Goal: Transaction & Acquisition: Purchase product/service

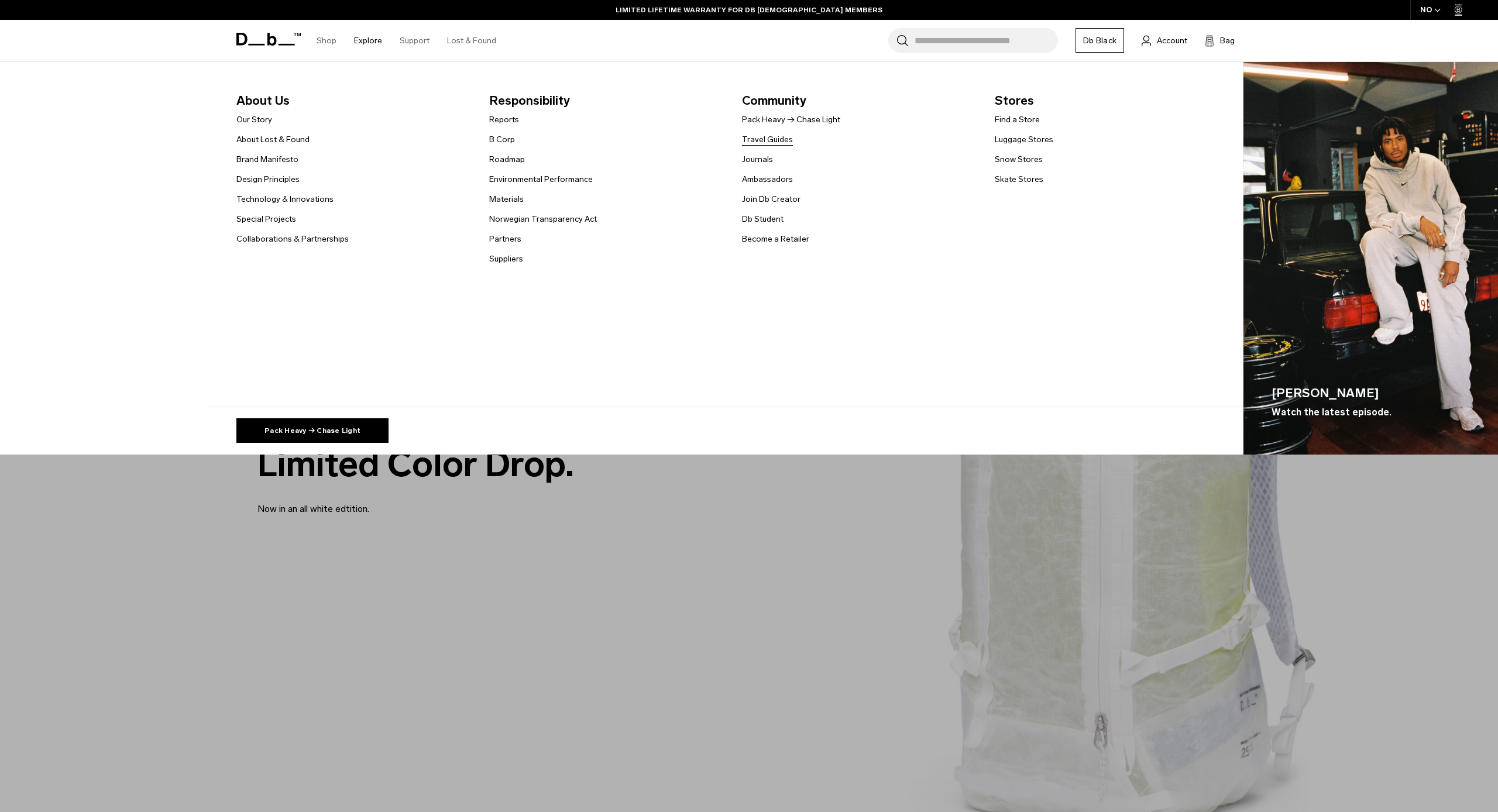
click at [764, 139] on link "Travel Guides" at bounding box center [767, 139] width 51 height 12
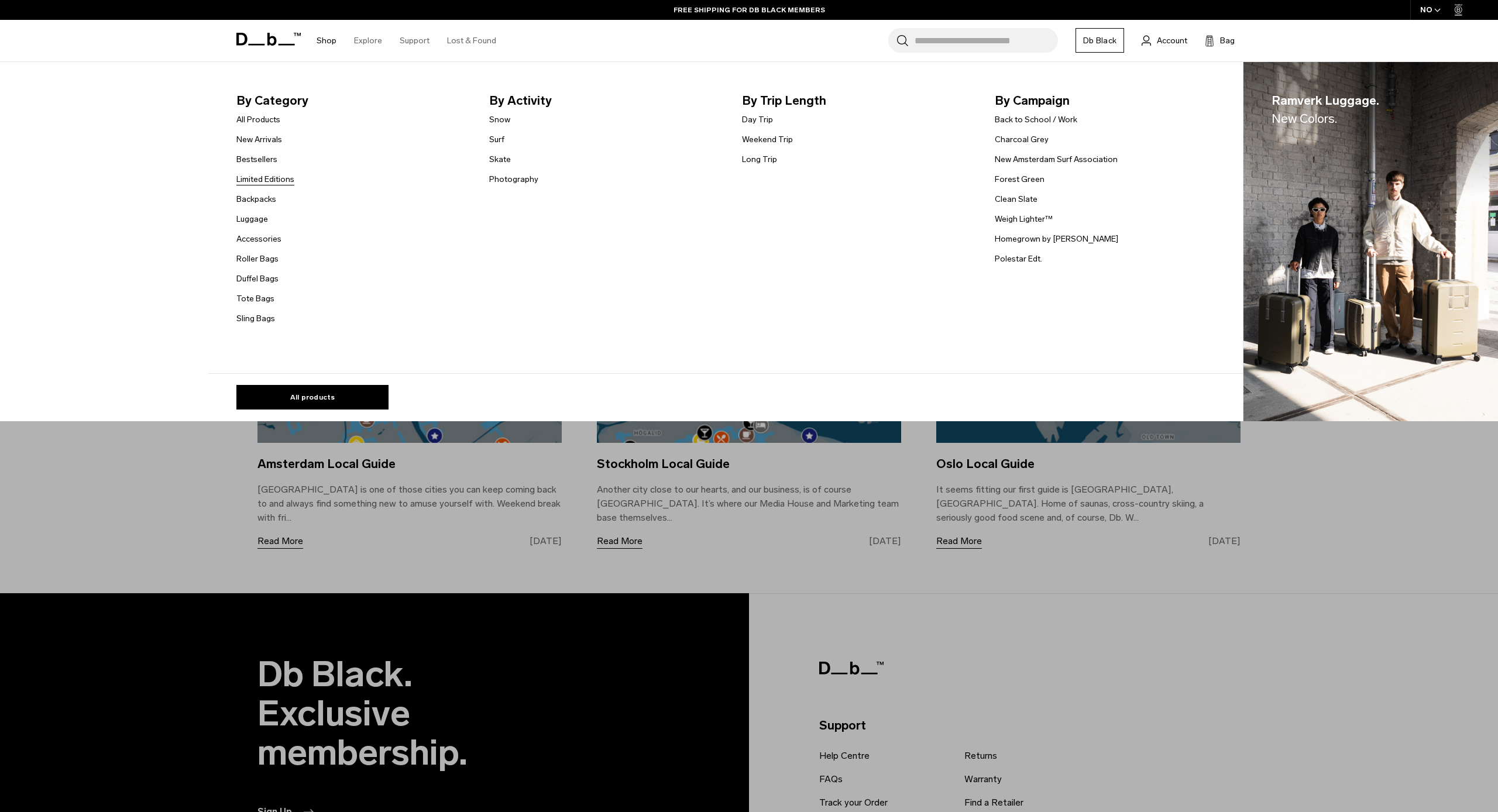
click at [260, 178] on link "Limited Editions" at bounding box center [265, 179] width 57 height 12
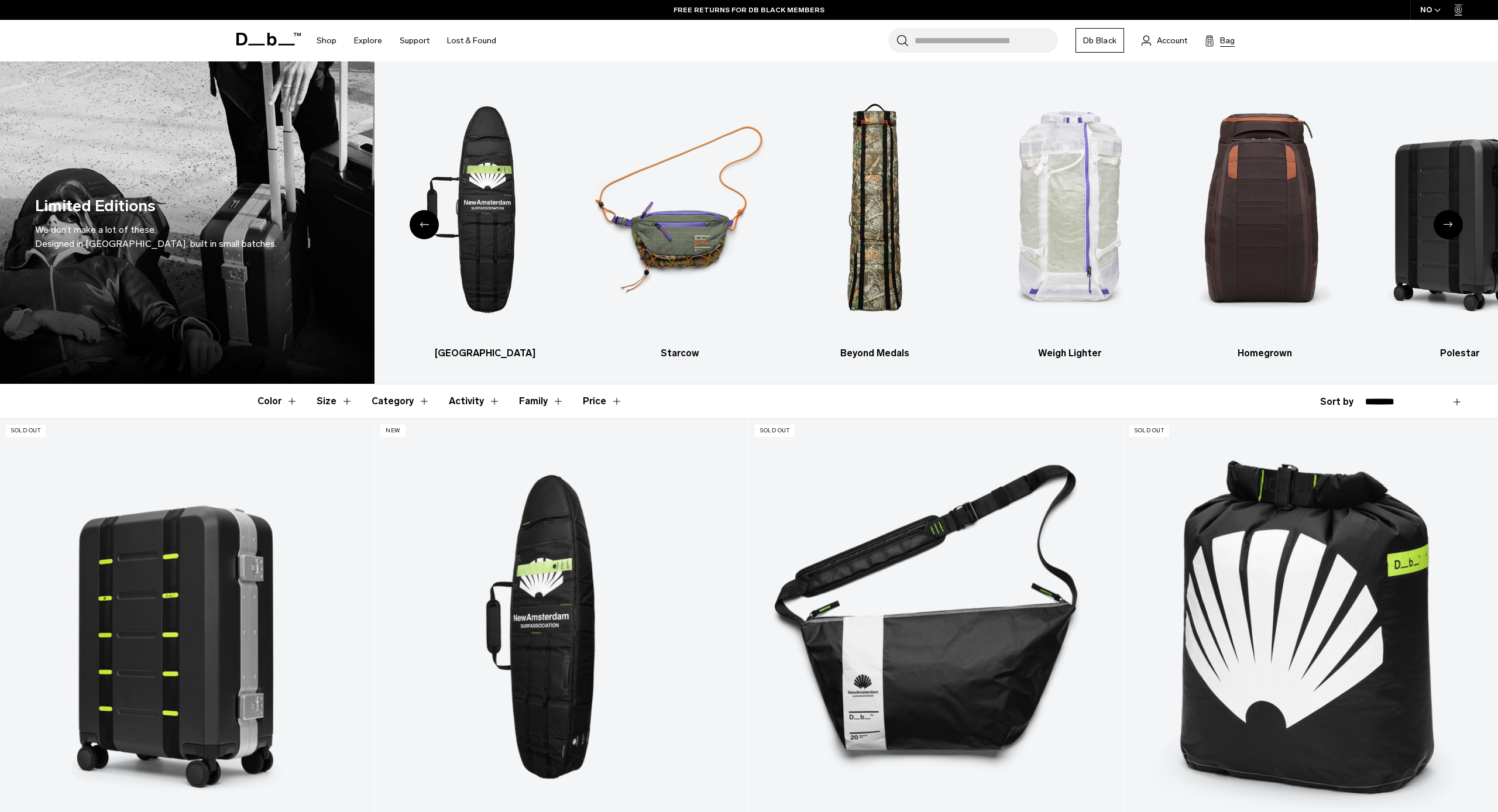
click at [1220, 41] on span "Bag" at bounding box center [1227, 40] width 14 height 12
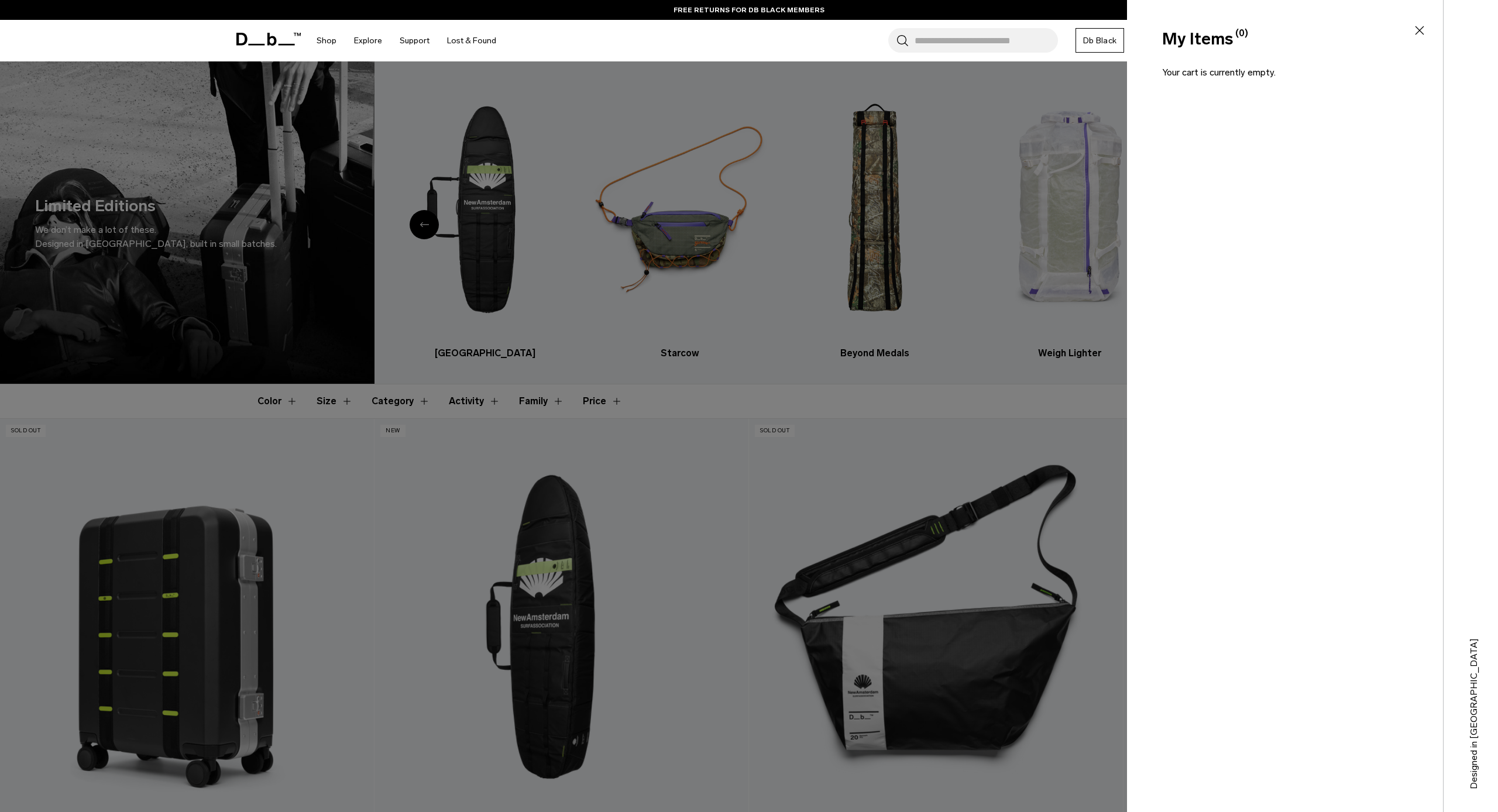
click at [1415, 28] on icon at bounding box center [1419, 30] width 14 height 14
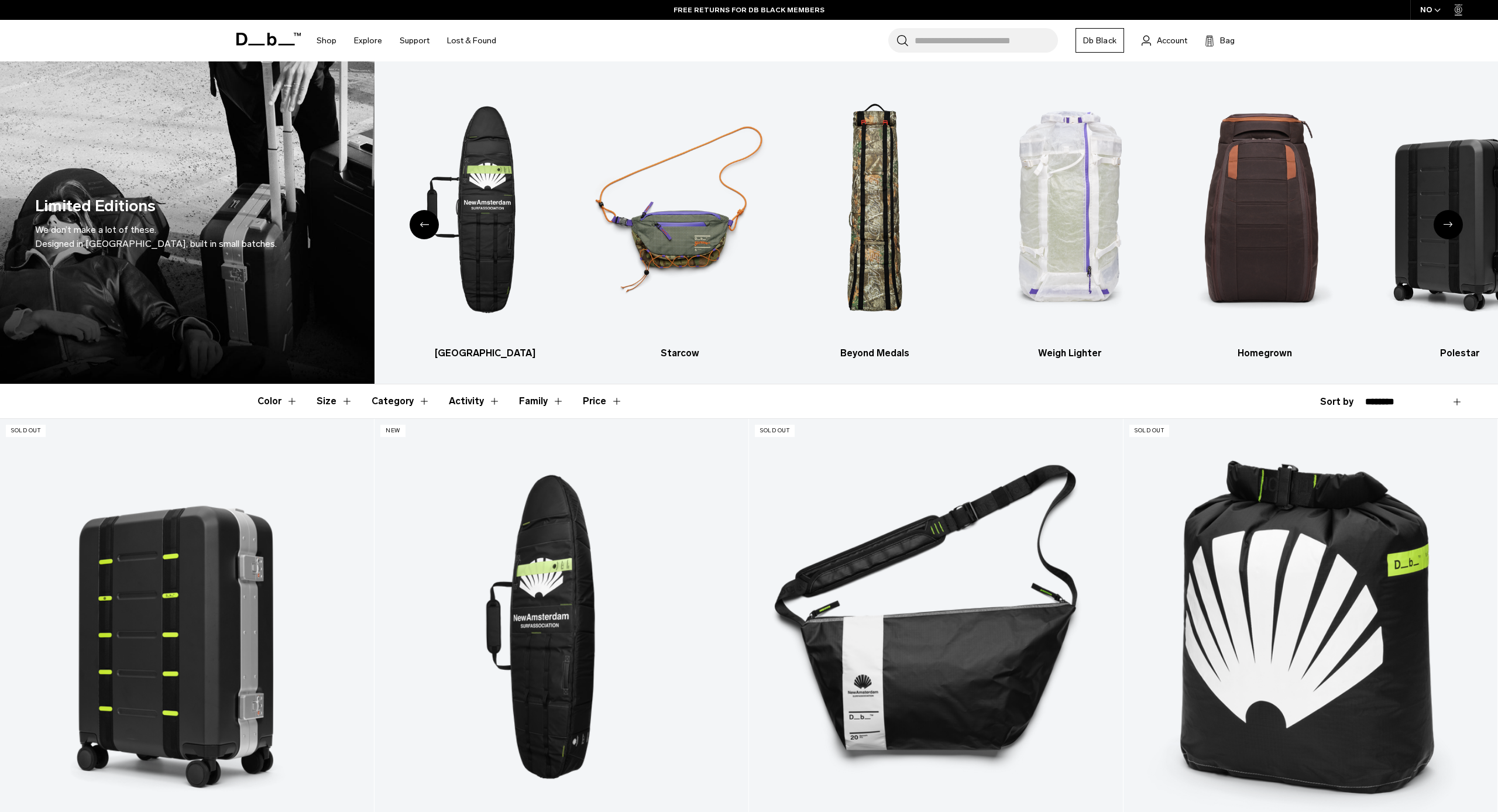
click at [1105, 44] on link "Db Black" at bounding box center [1100, 40] width 49 height 25
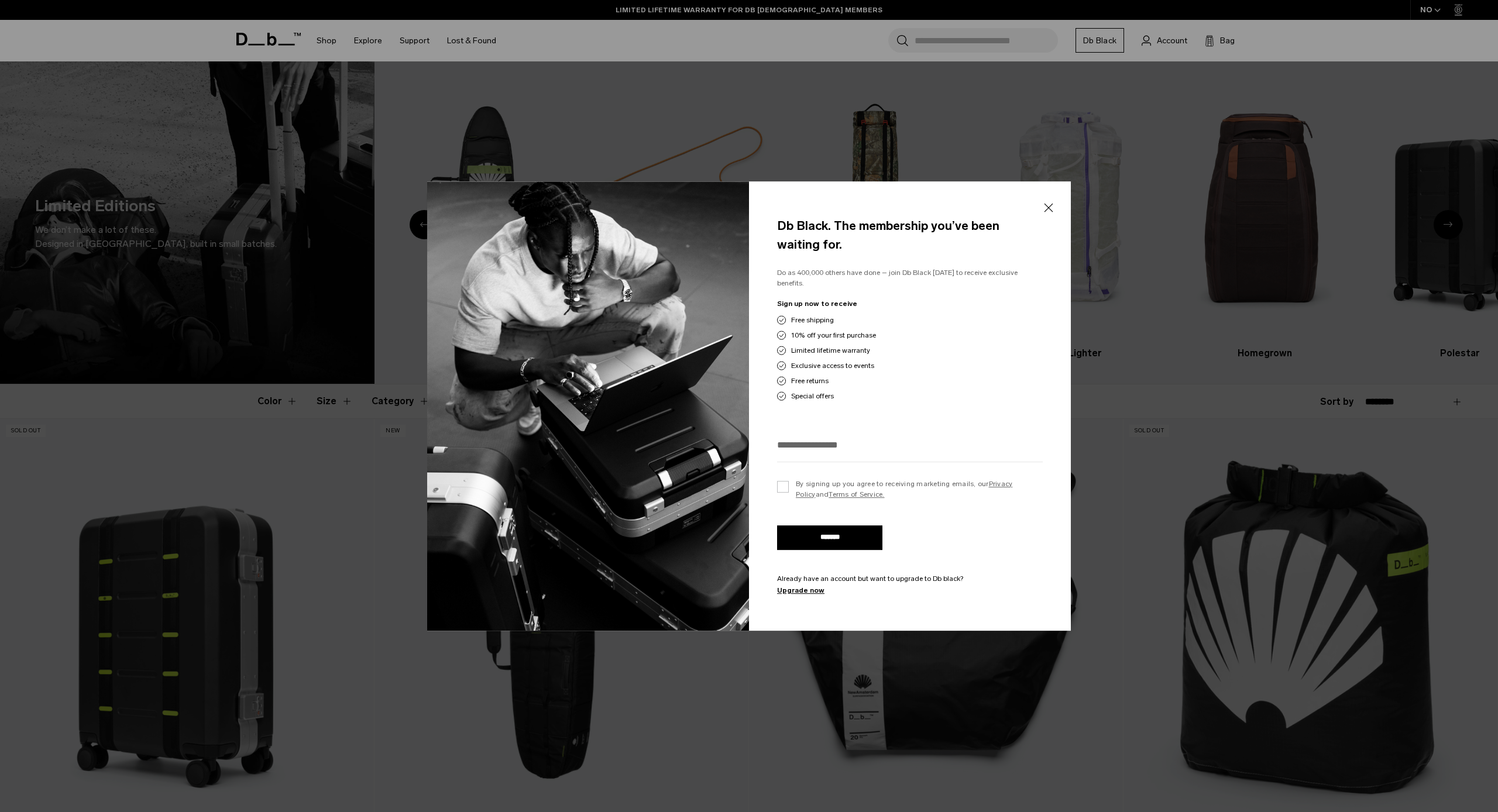
click at [1045, 214] on button "Close" at bounding box center [1048, 208] width 14 height 25
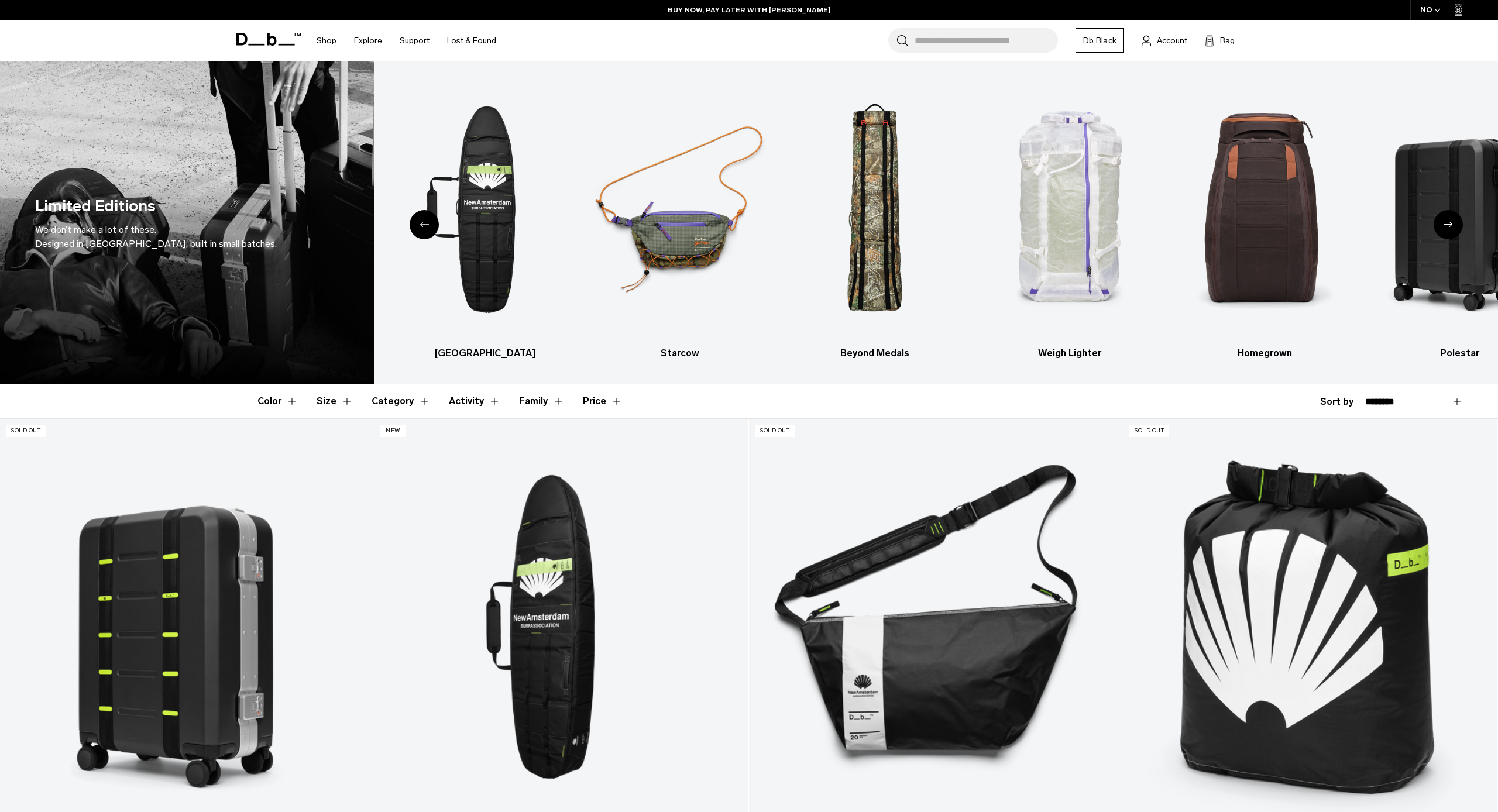
click at [1434, 11] on div "NO" at bounding box center [1431, 10] width 41 height 20
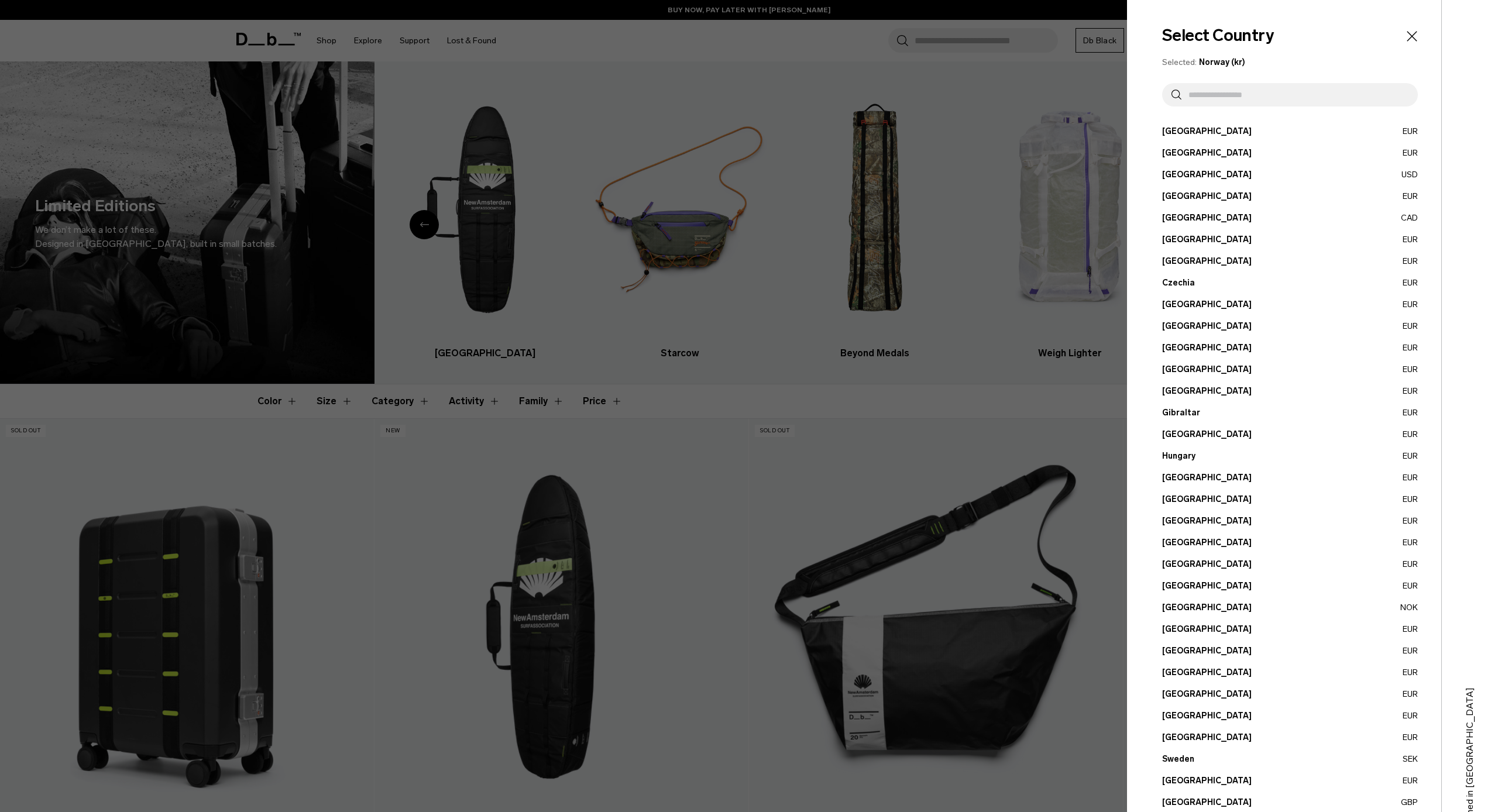
click at [1184, 350] on button "Finland EUR" at bounding box center [1290, 348] width 256 height 12
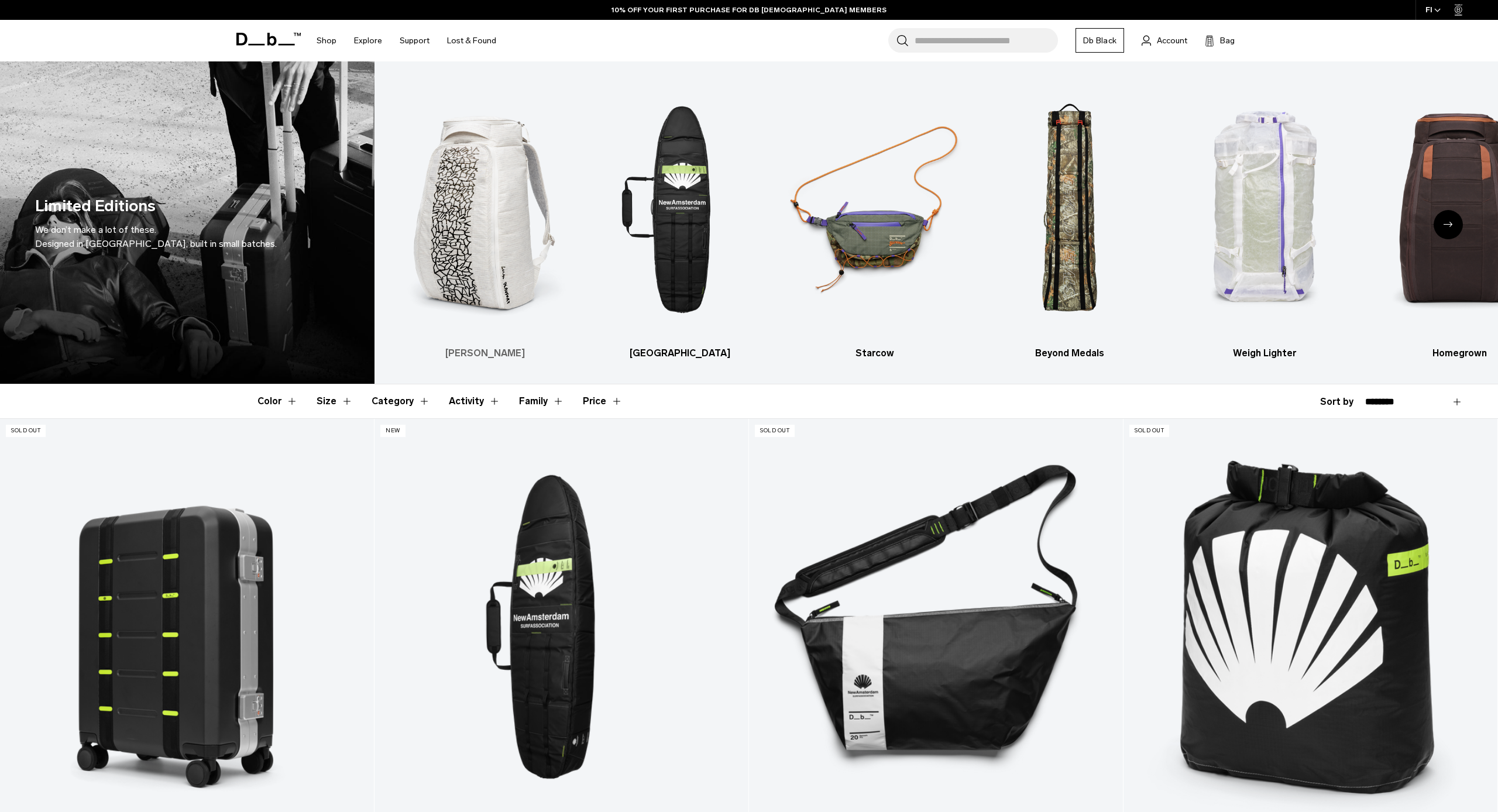
click at [481, 207] on img "1 / 7" at bounding box center [486, 209] width 174 height 261
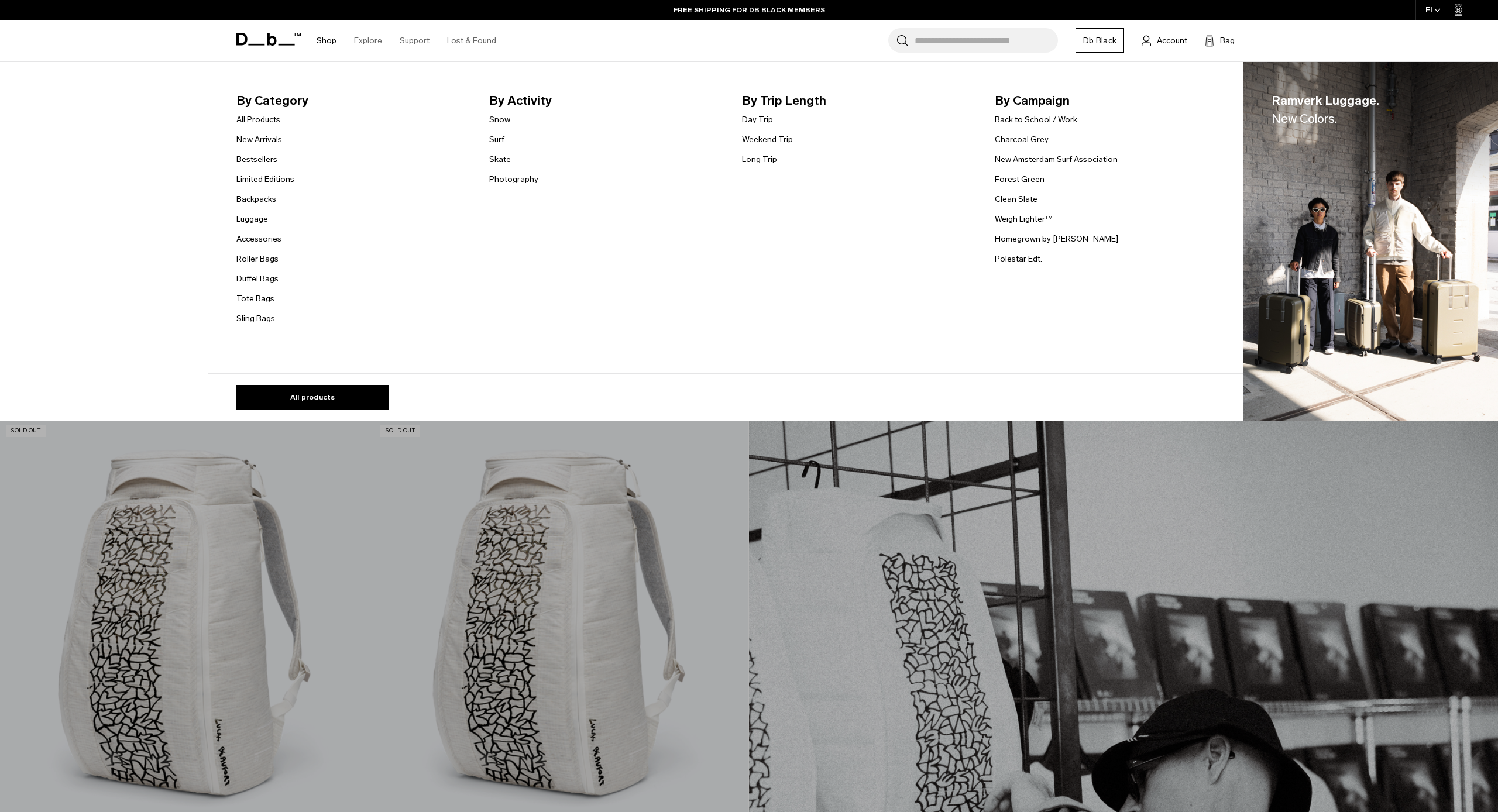
click at [258, 180] on link "Limited Editions" at bounding box center [265, 179] width 57 height 12
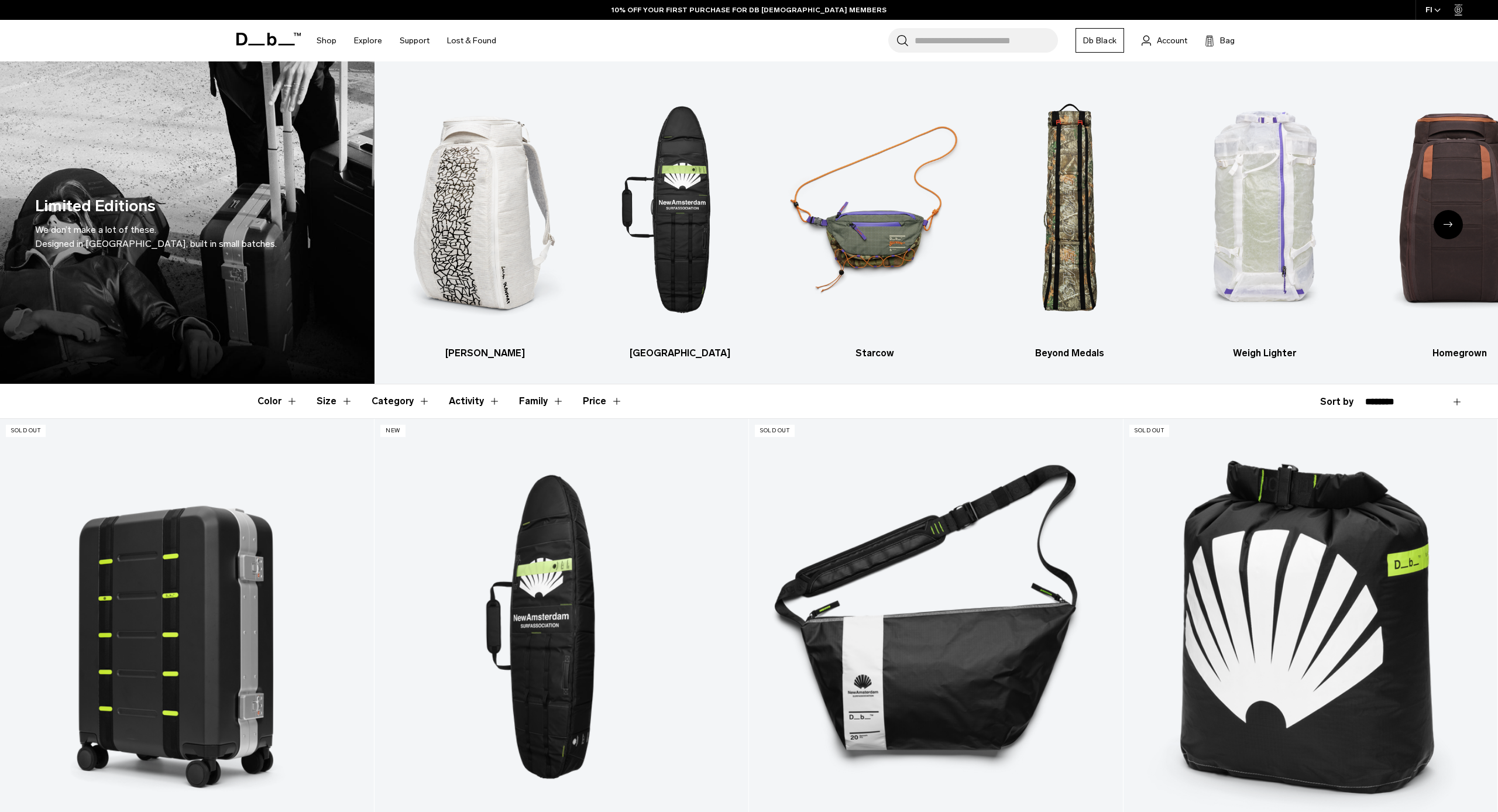
click at [326, 401] on button "Size" at bounding box center [335, 400] width 36 height 34
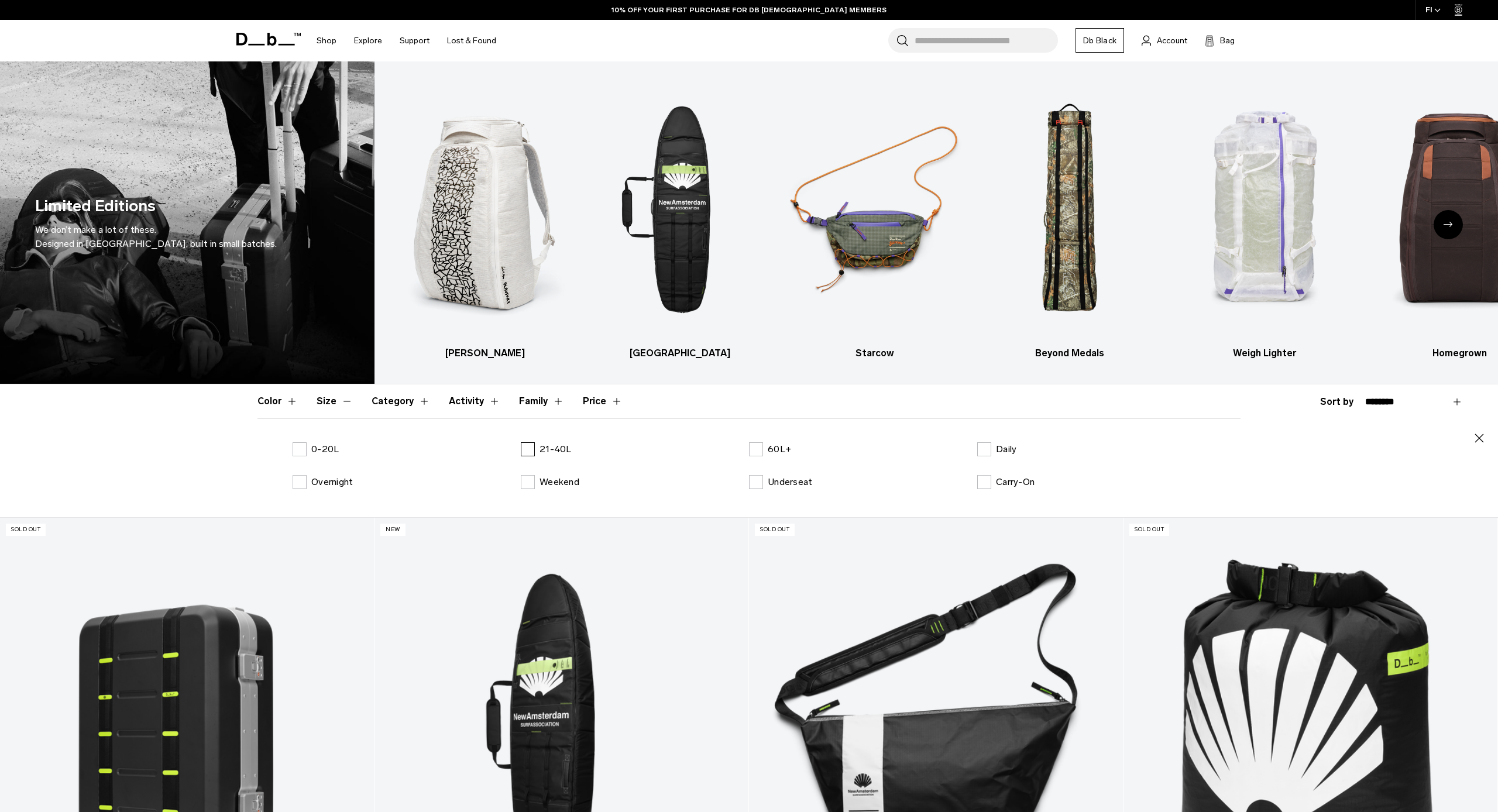
click at [547, 449] on p "21-40L" at bounding box center [556, 449] width 33 height 14
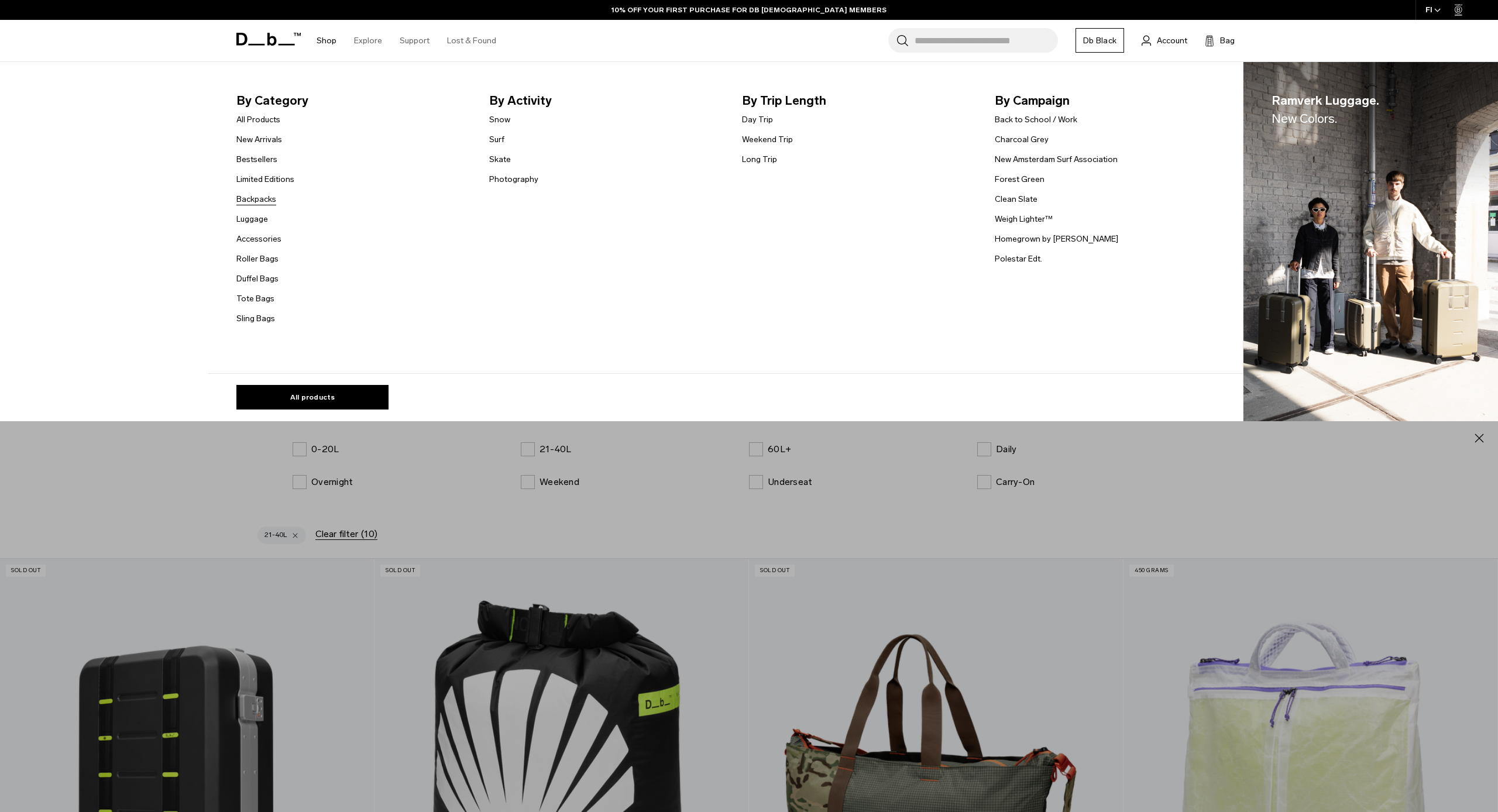
click at [252, 202] on link "Backpacks" at bounding box center [257, 199] width 40 height 12
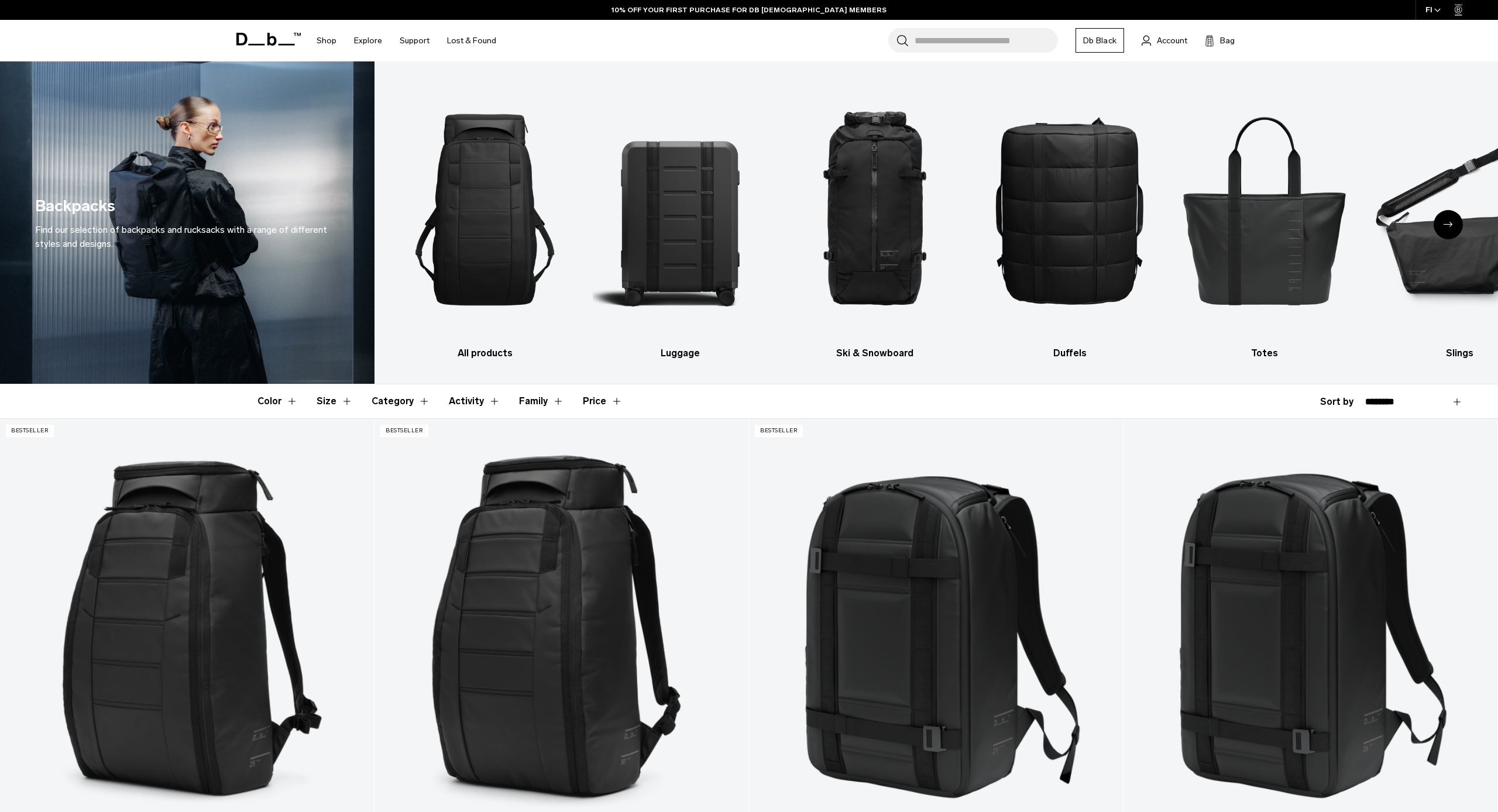
click at [1442, 223] on div "Next slide" at bounding box center [1448, 224] width 30 height 30
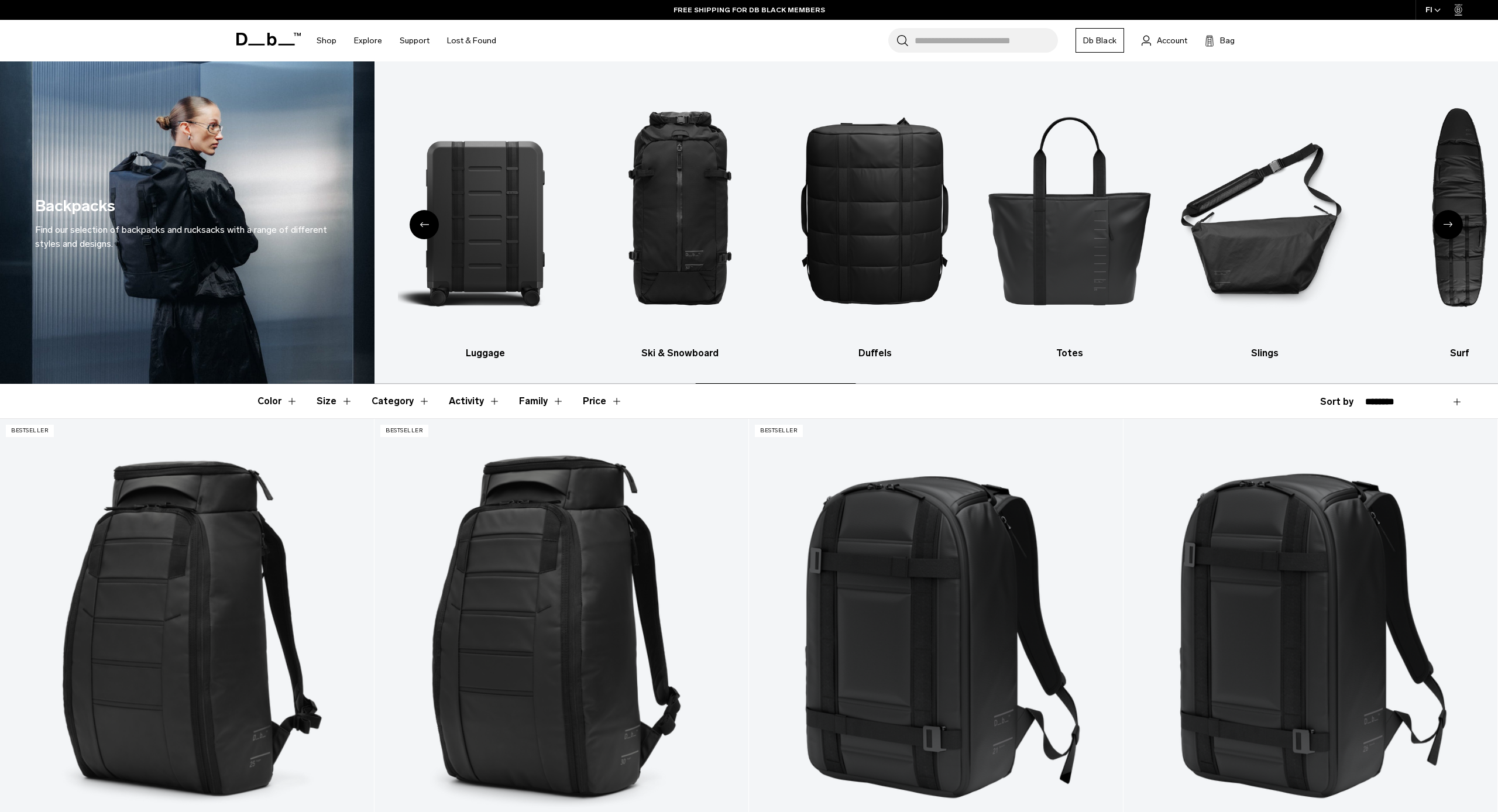
click at [1444, 224] on icon "Next slide" at bounding box center [1449, 224] width 10 height 5
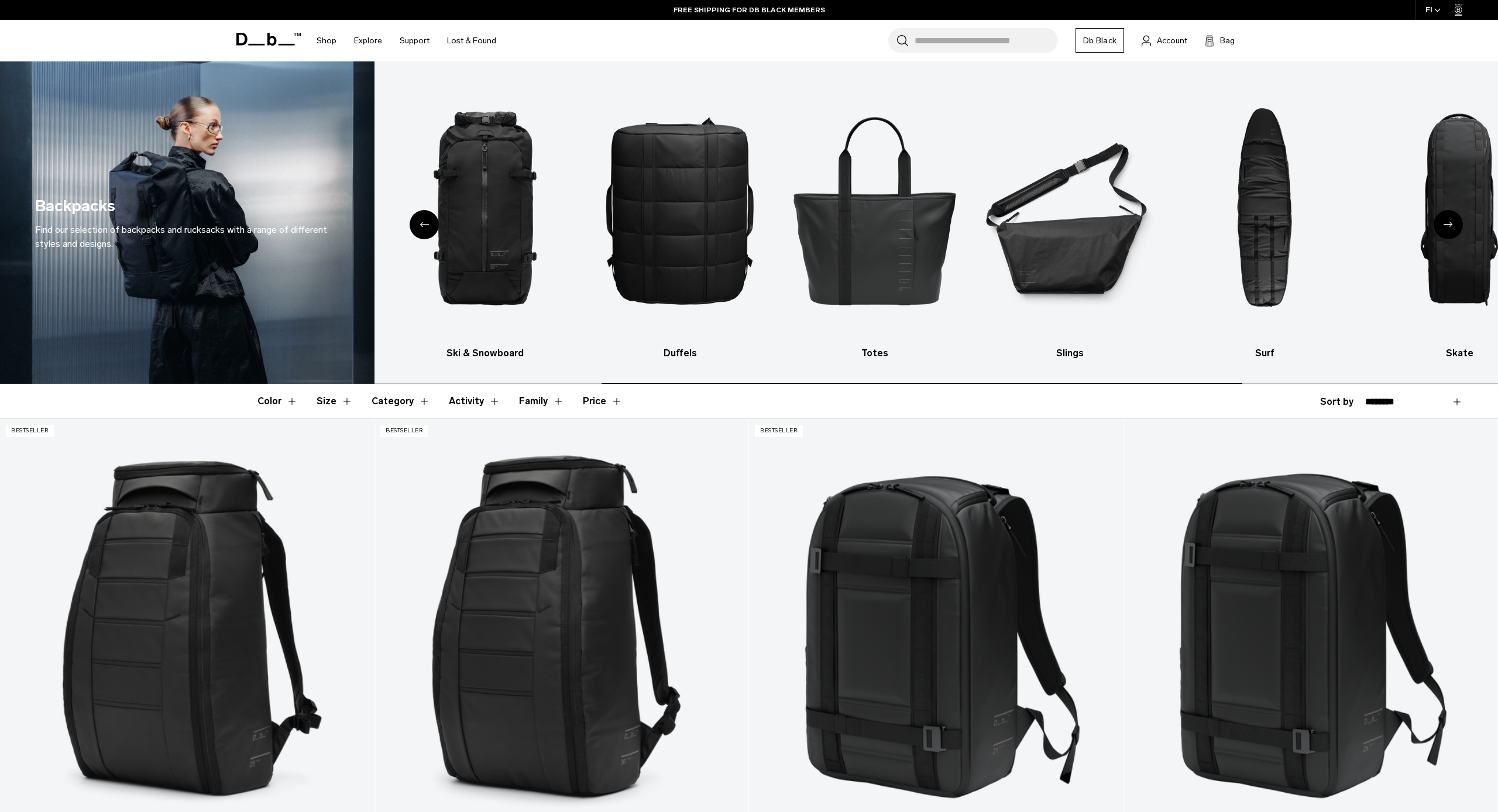
click at [1444, 224] on icon "Next slide" at bounding box center [1449, 224] width 10 height 5
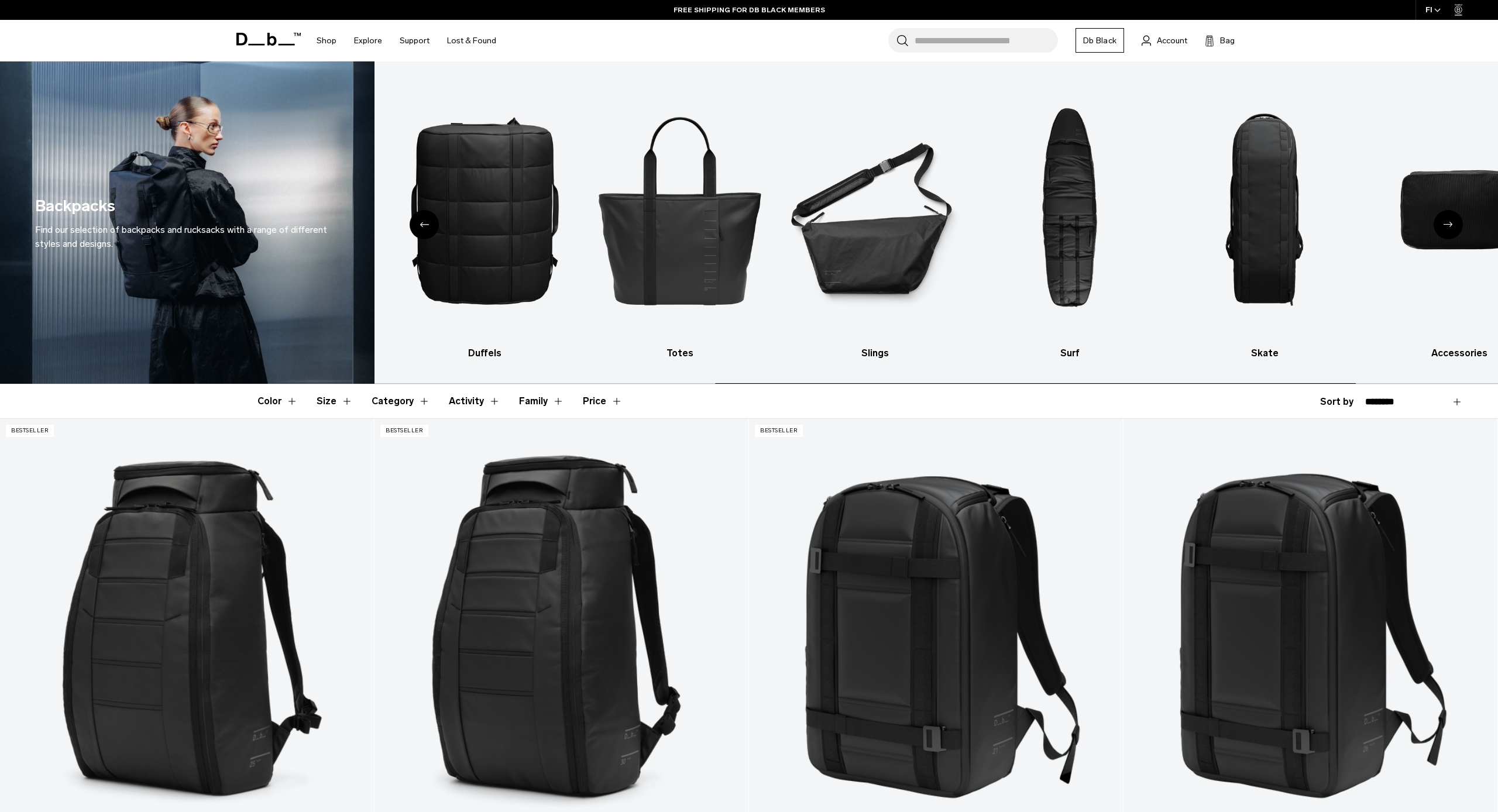
click at [1444, 224] on icon "Next slide" at bounding box center [1449, 224] width 10 height 5
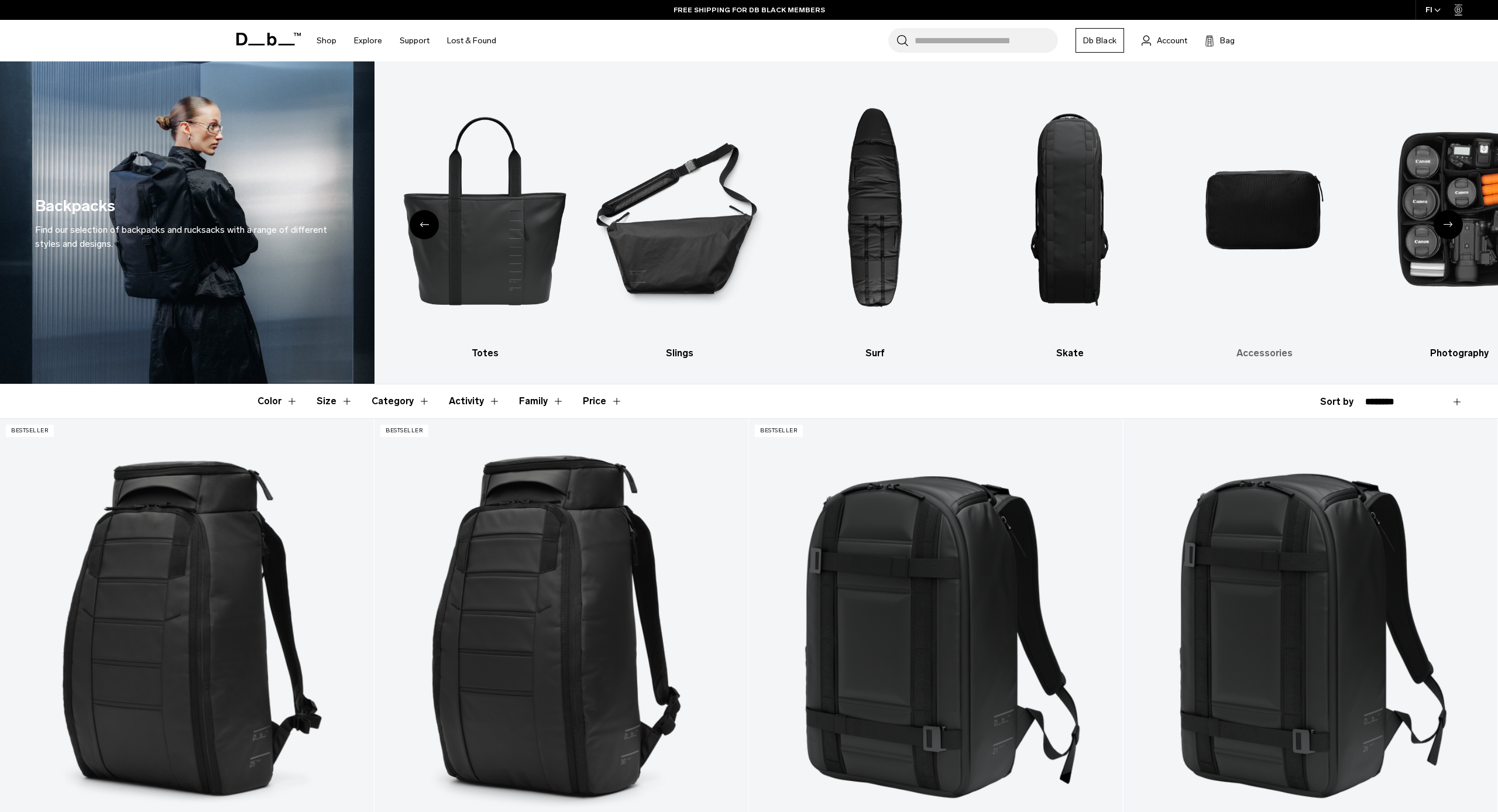
click at [1252, 192] on img "9 / 10" at bounding box center [1265, 209] width 174 height 261
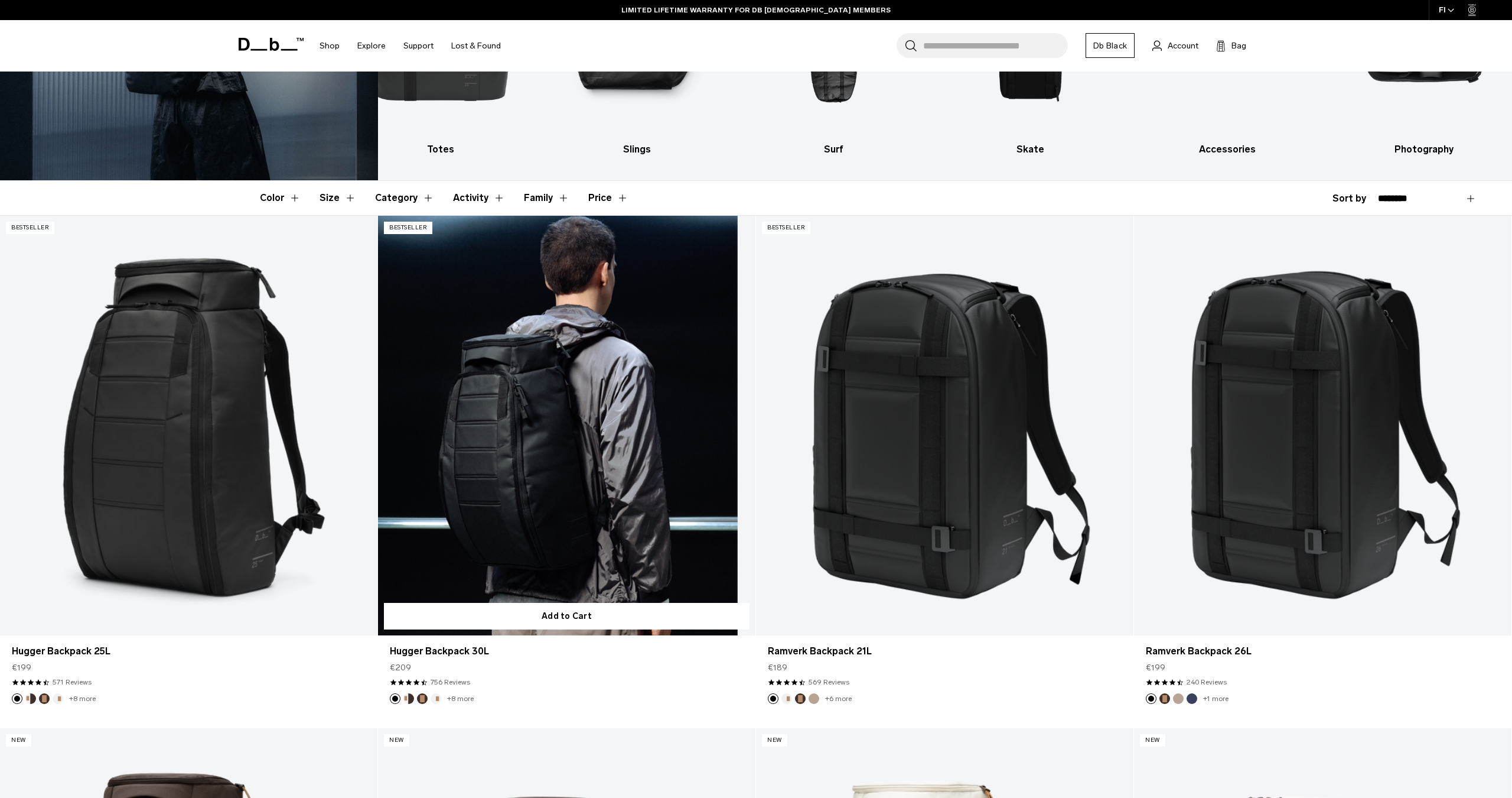
scroll to position [209, 0]
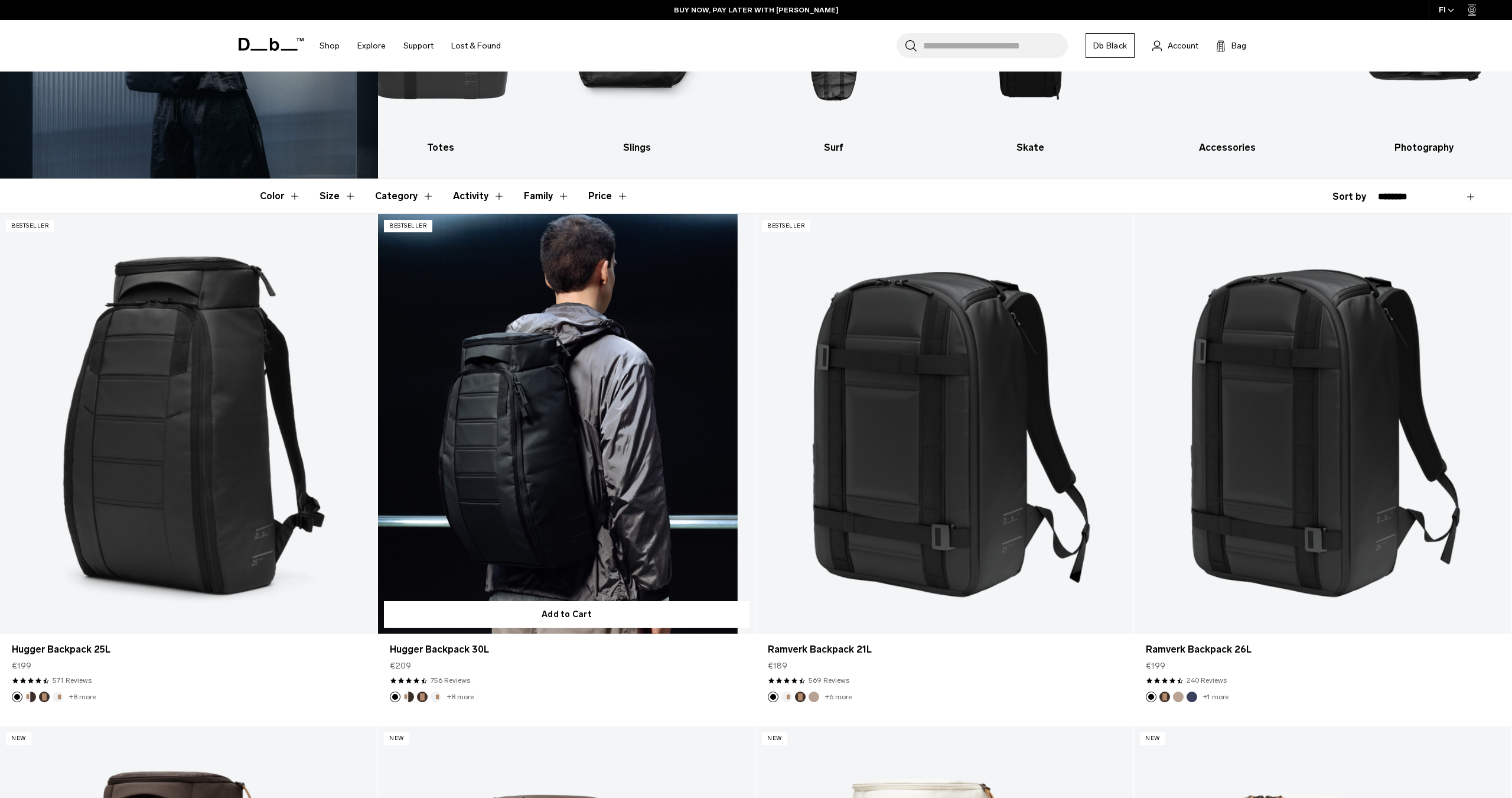
click at [568, 335] on link "Hugger Backpack 30L" at bounding box center [567, 424] width 377 height 420
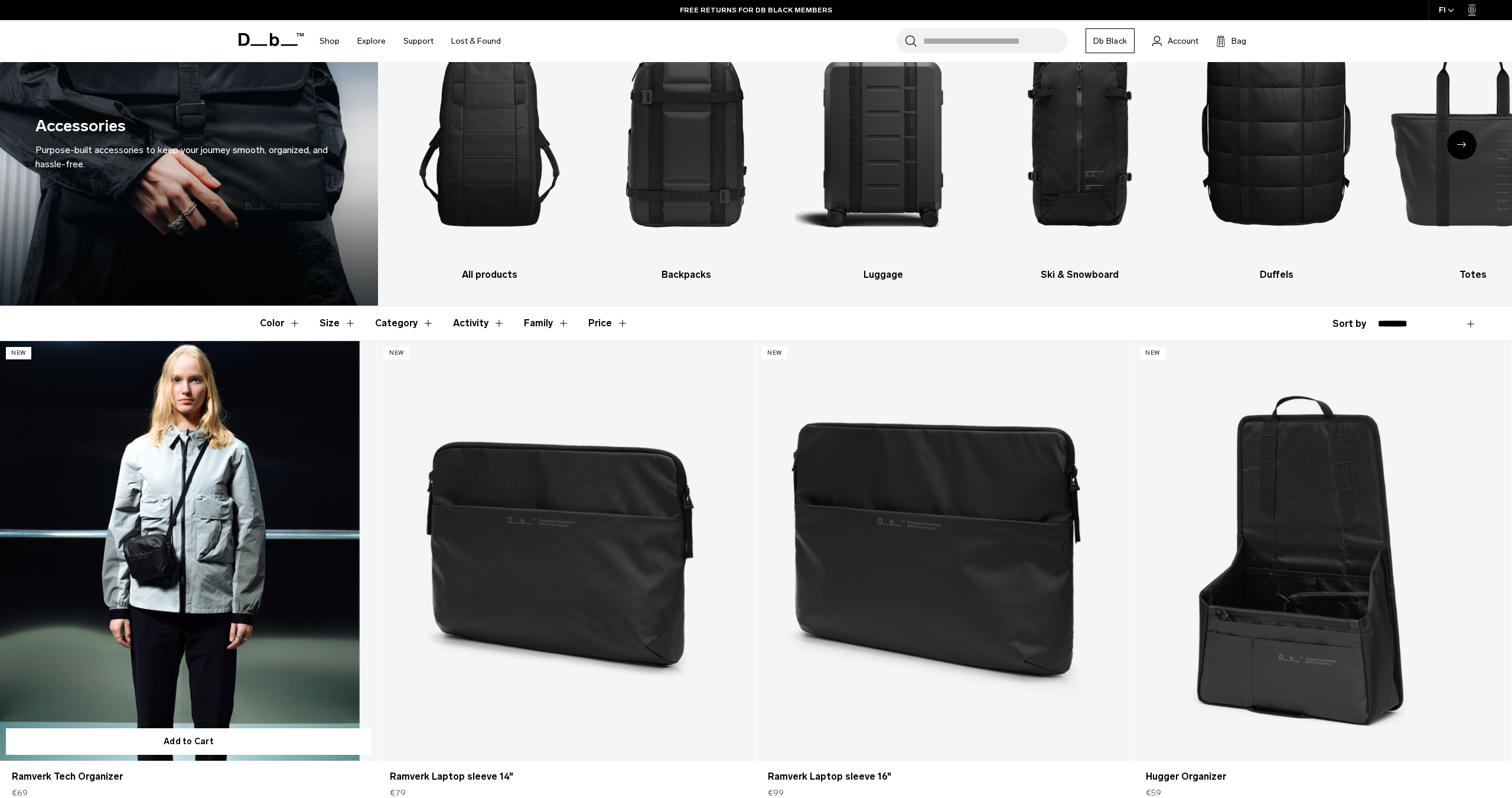
scroll to position [80, 0]
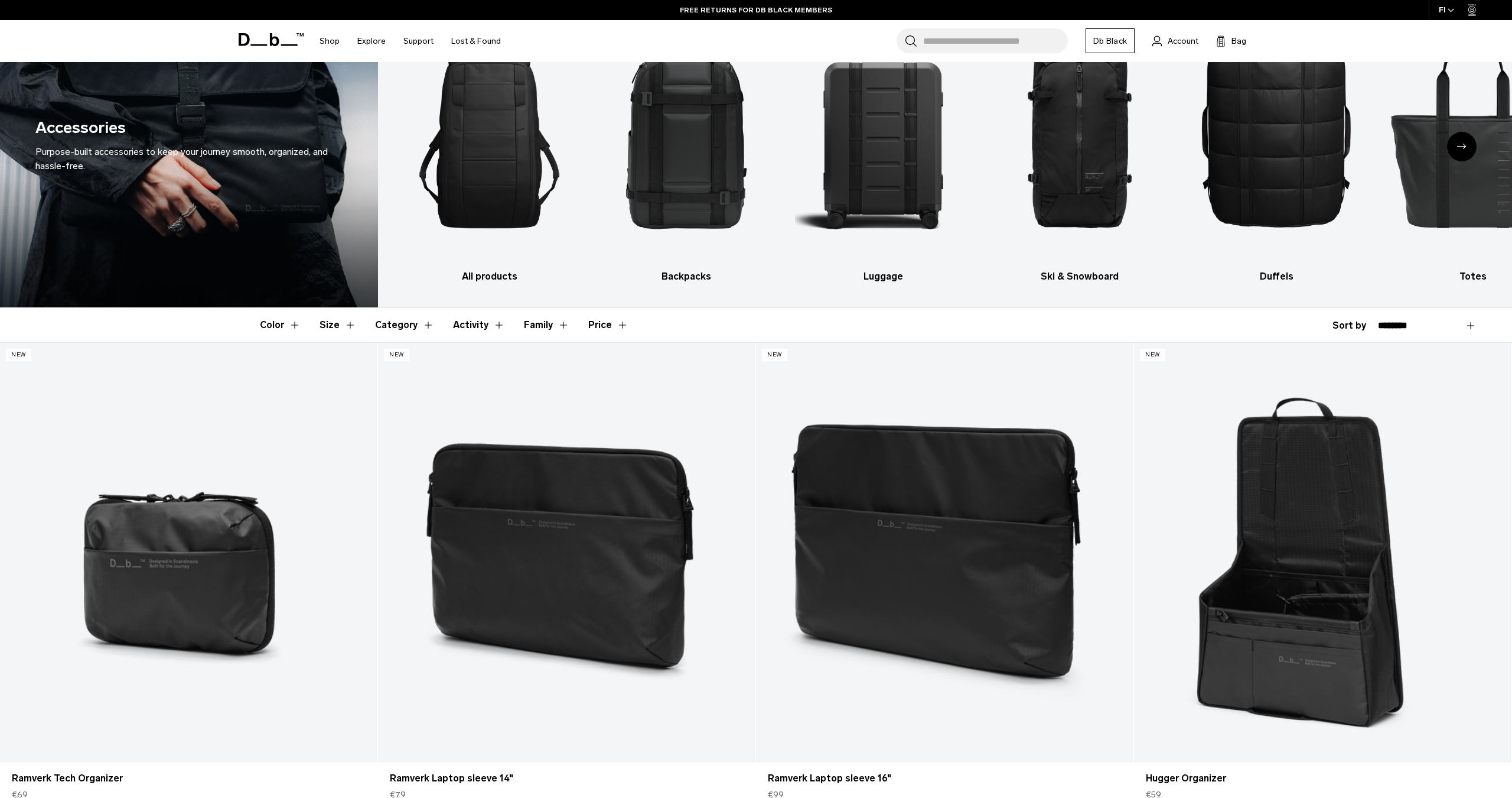
click at [481, 325] on button "Activity" at bounding box center [480, 324] width 52 height 34
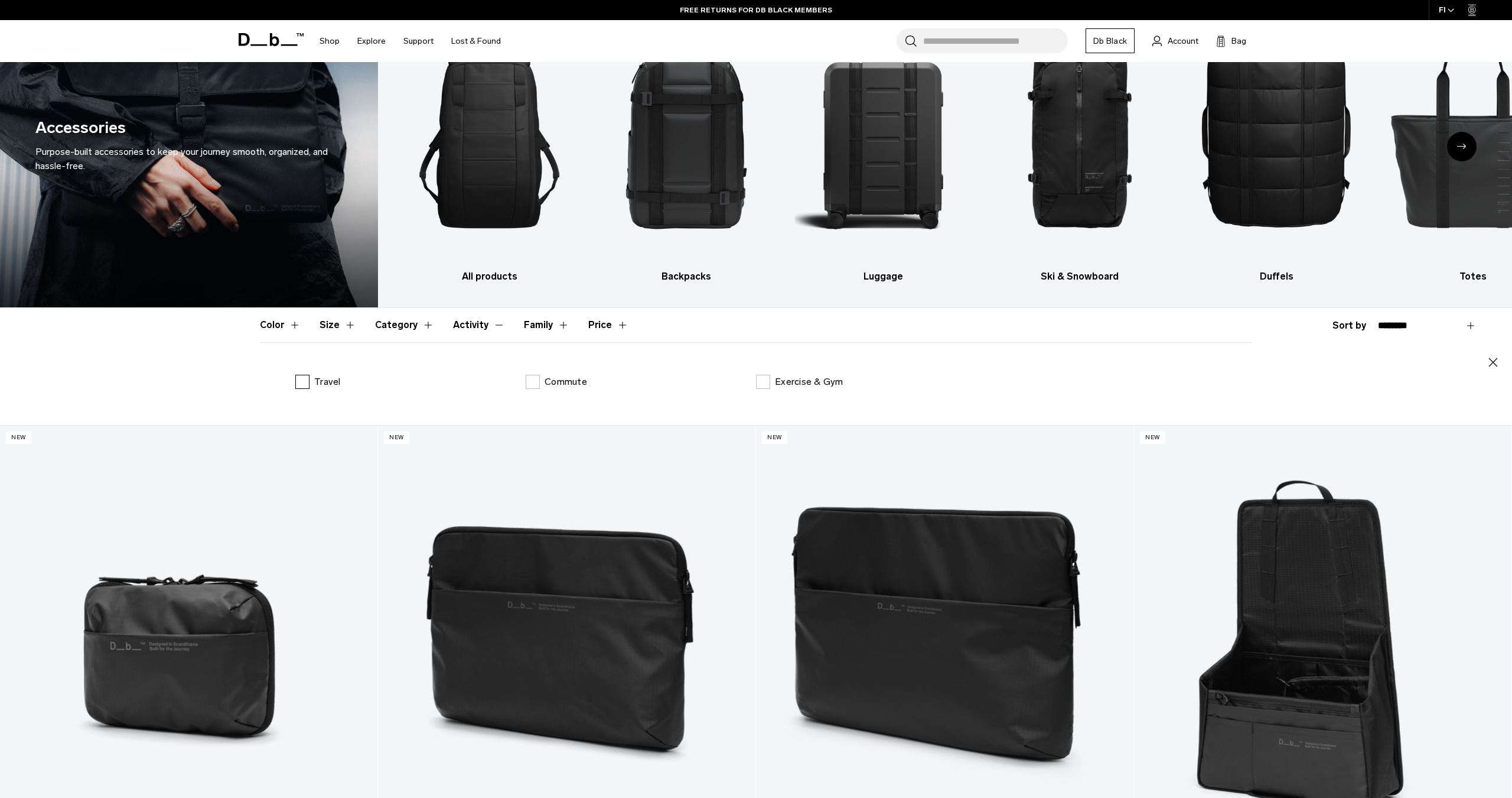
click at [312, 379] on label "Travel" at bounding box center [318, 381] width 45 height 15
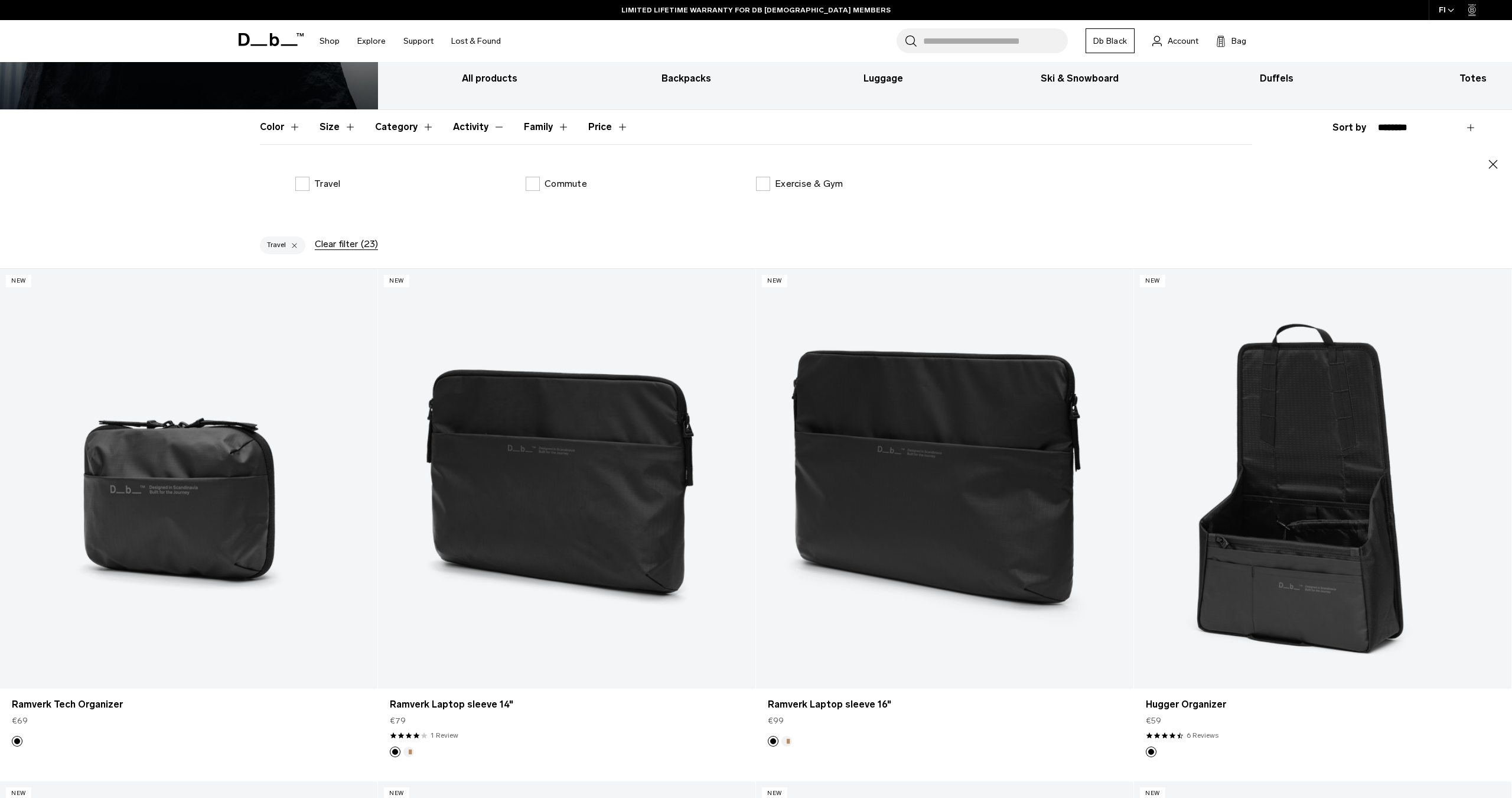
scroll to position [290, 0]
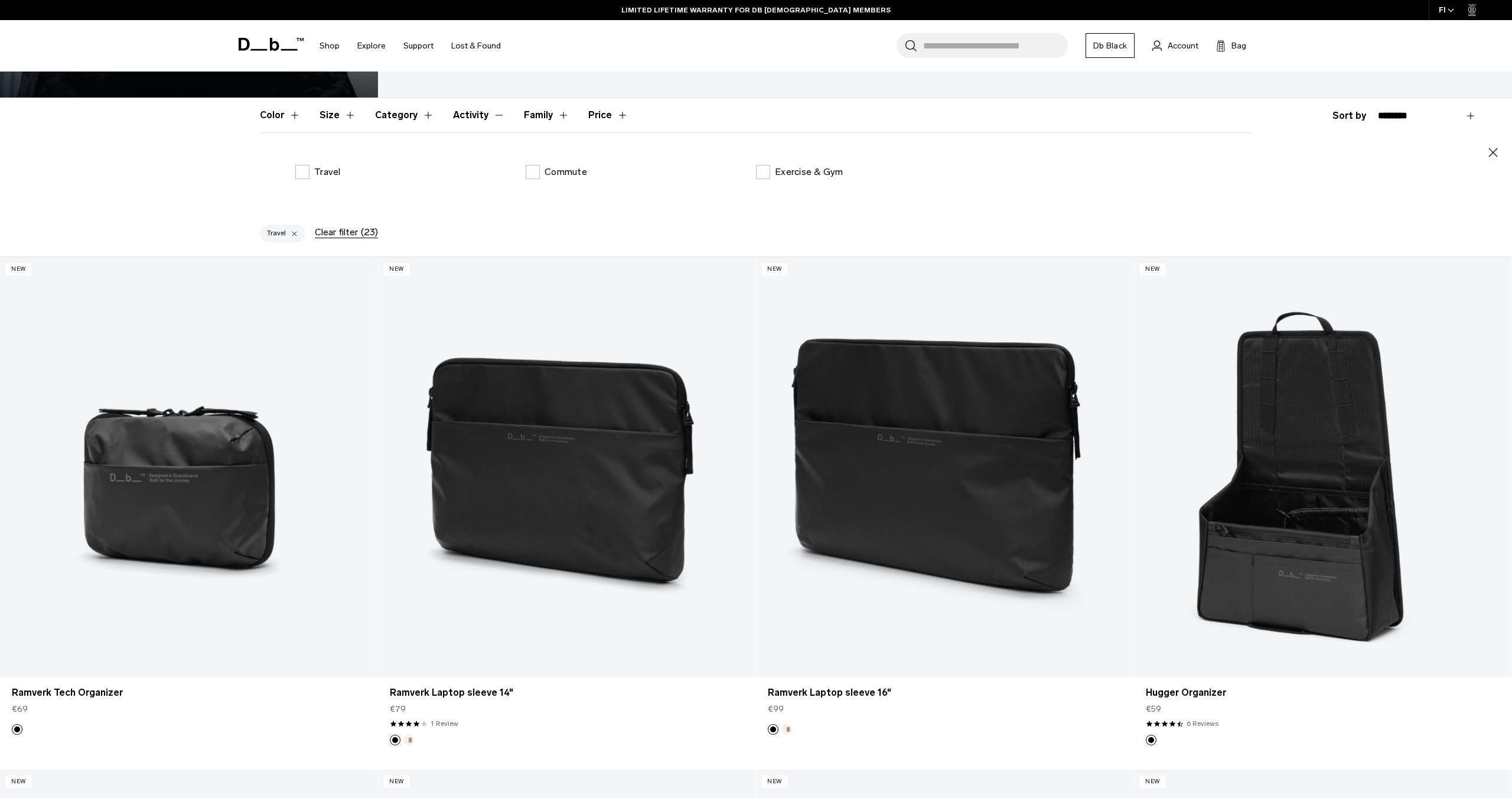
click at [387, 116] on button "Category" at bounding box center [404, 114] width 59 height 34
click at [392, 111] on button "Category" at bounding box center [404, 114] width 59 height 34
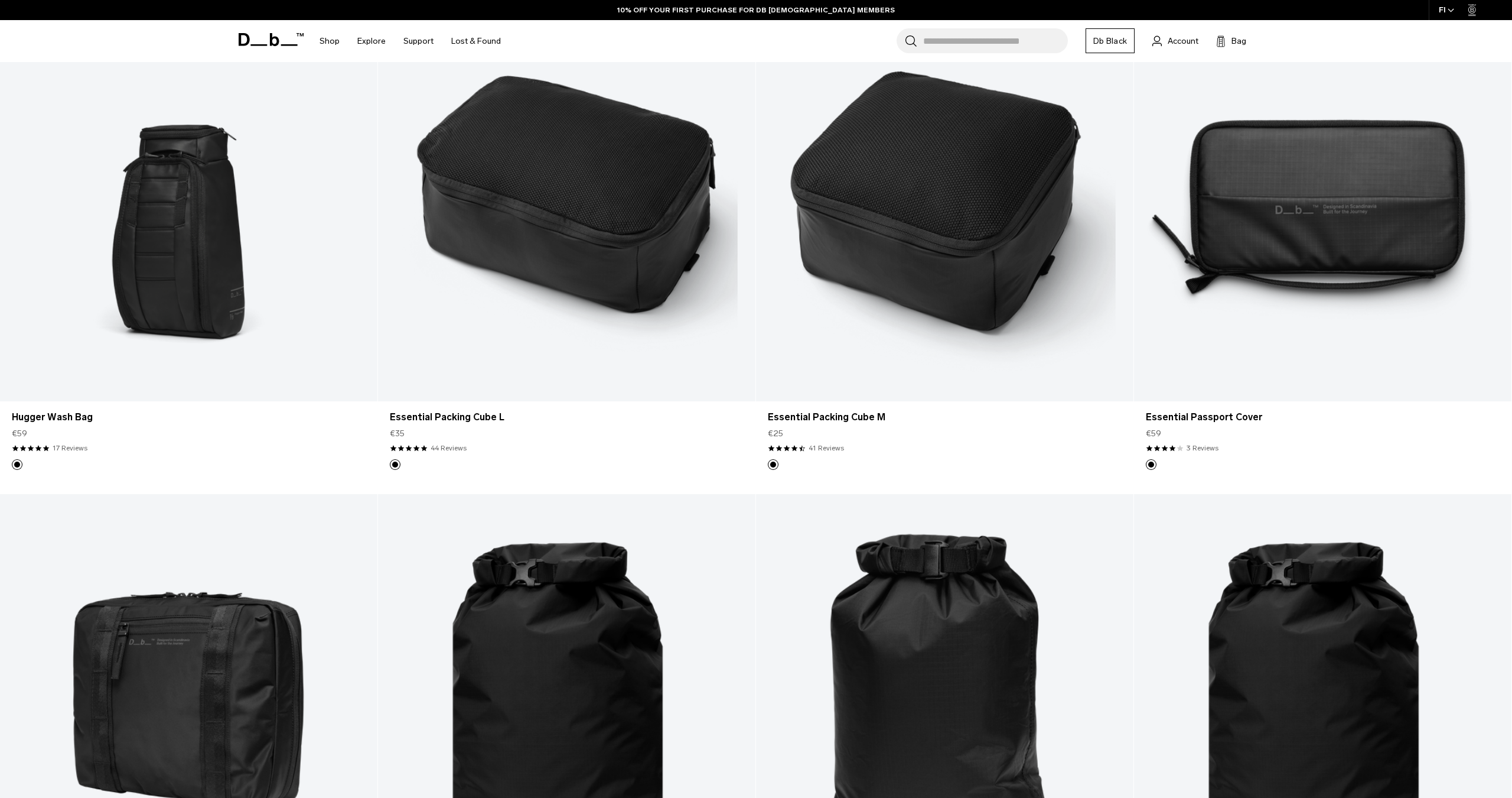
scroll to position [2007, 0]
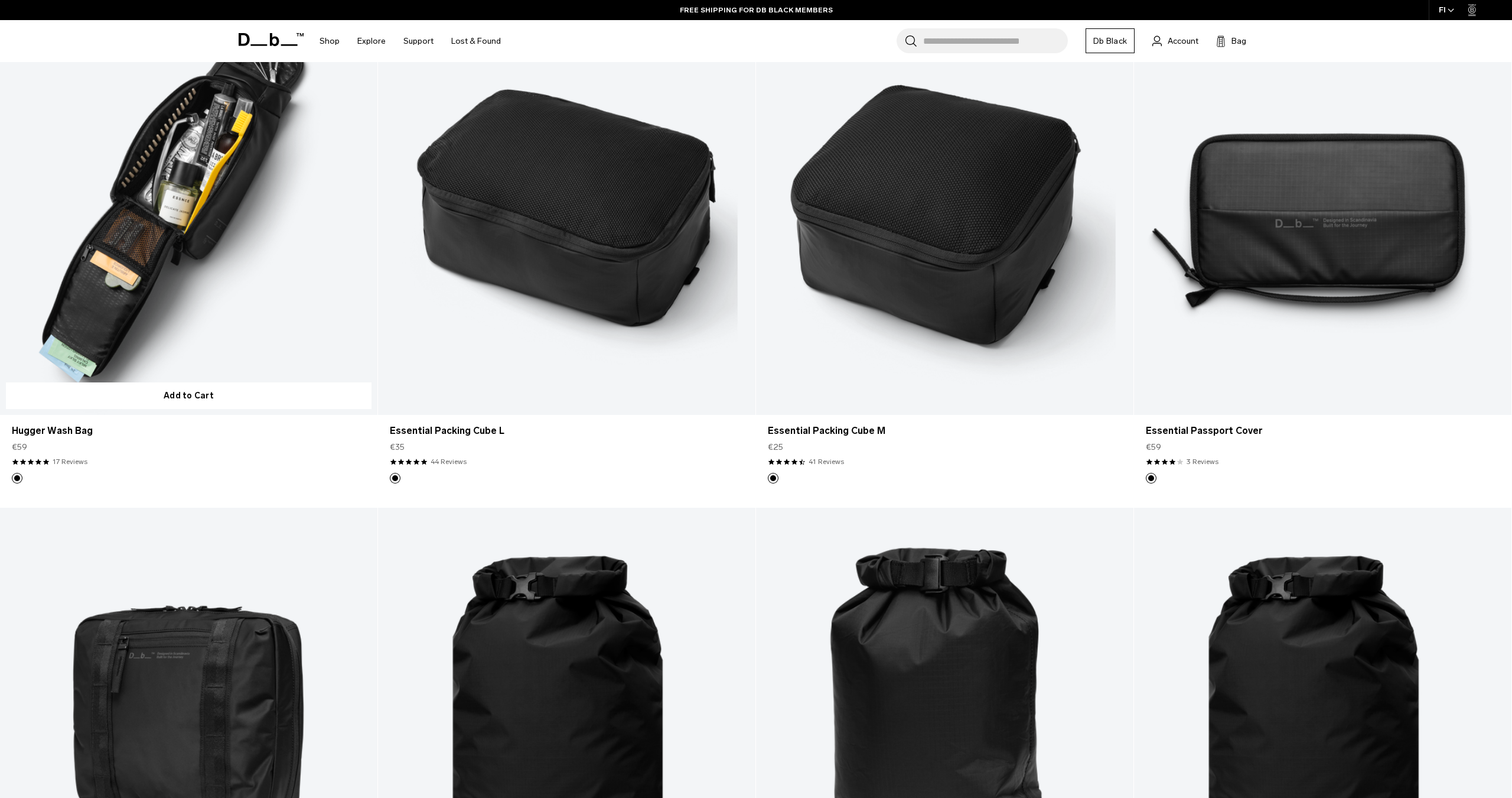
click at [153, 290] on link "Hugger Wash Bag" at bounding box center [189, 205] width 377 height 420
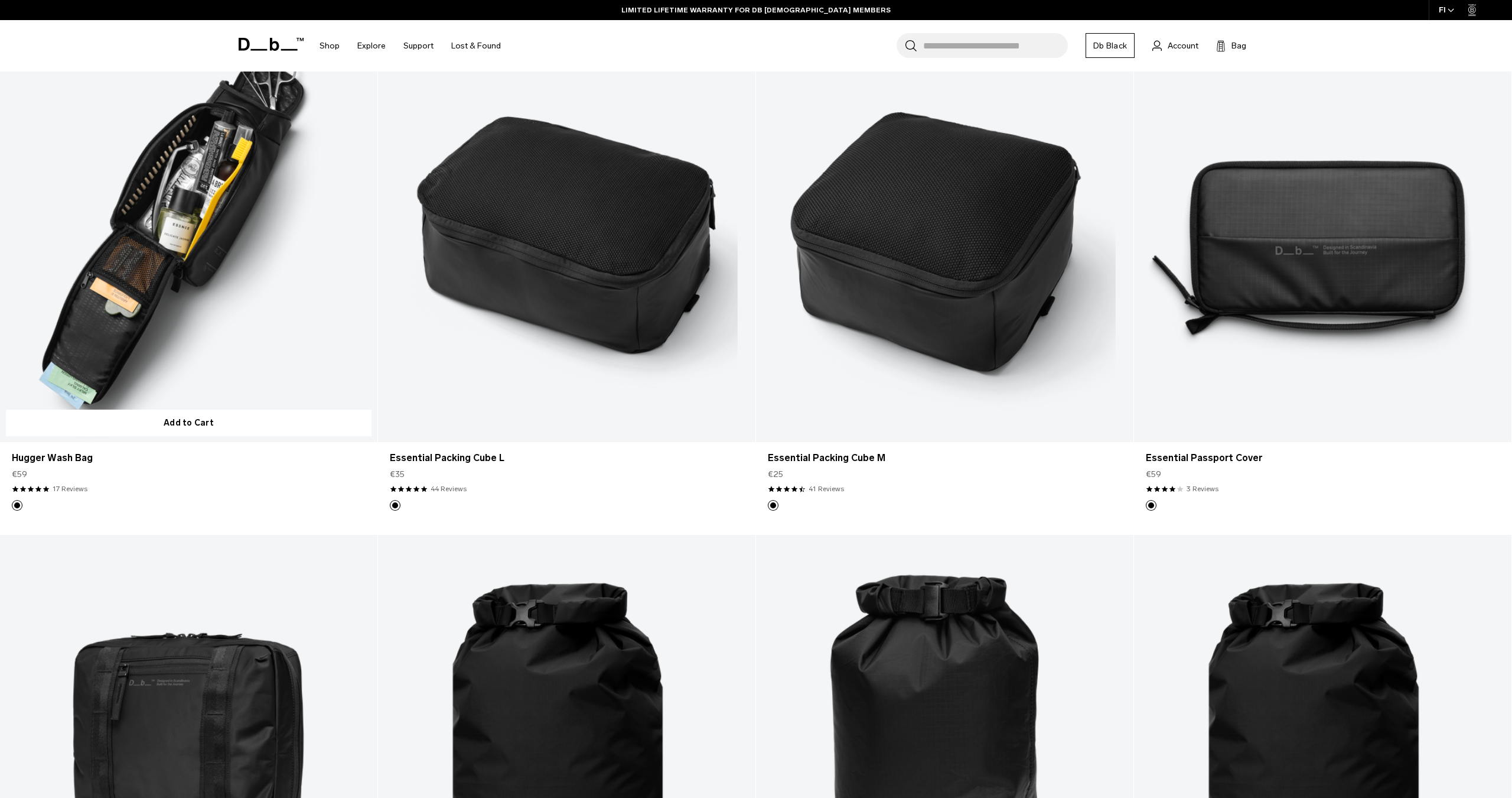
scroll to position [1984, 0]
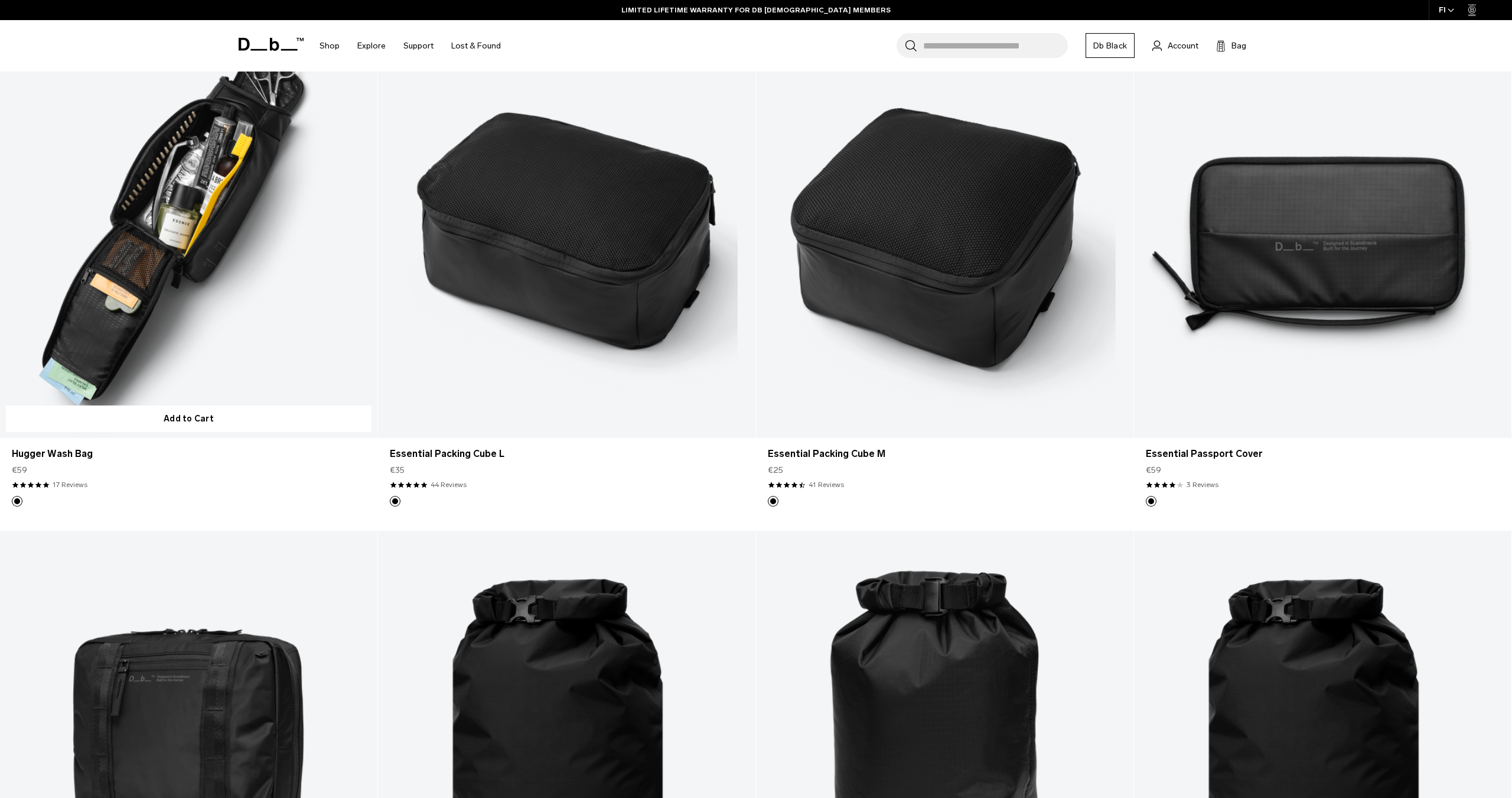
click at [171, 215] on link "Hugger Wash Bag" at bounding box center [189, 228] width 377 height 420
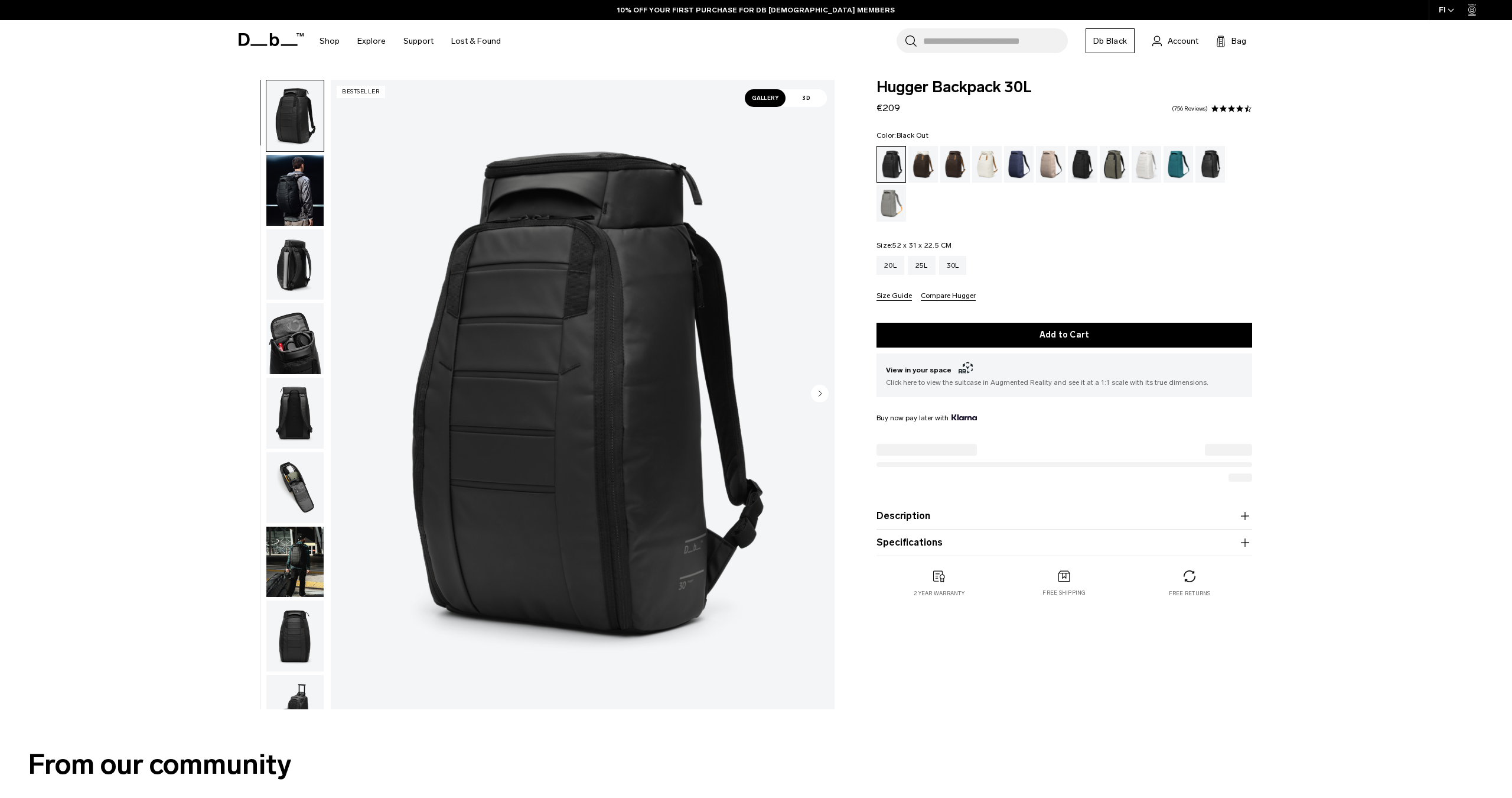
click at [301, 190] on img "button" at bounding box center [295, 190] width 57 height 71
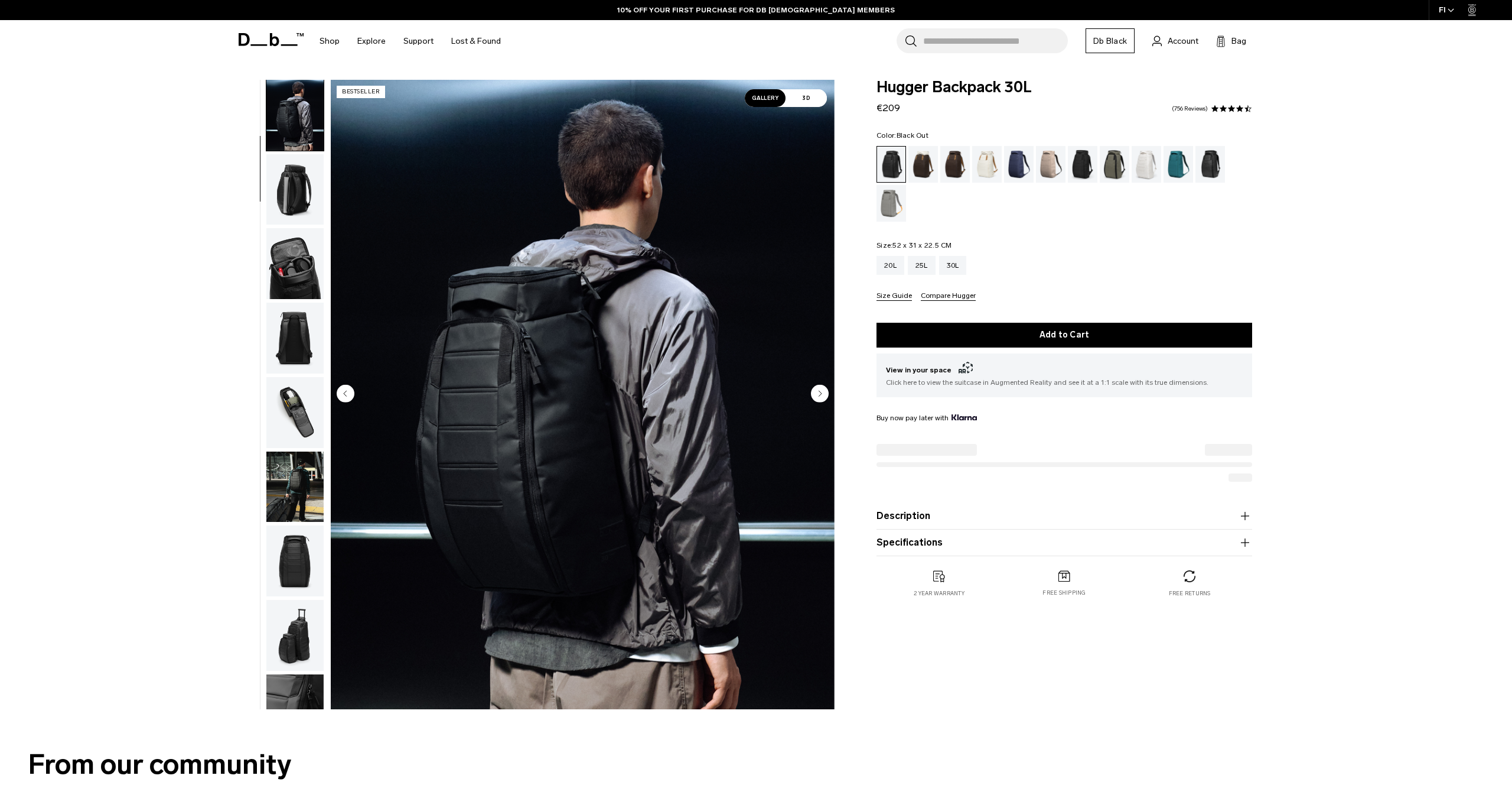
click at [288, 207] on img "button" at bounding box center [295, 189] width 57 height 71
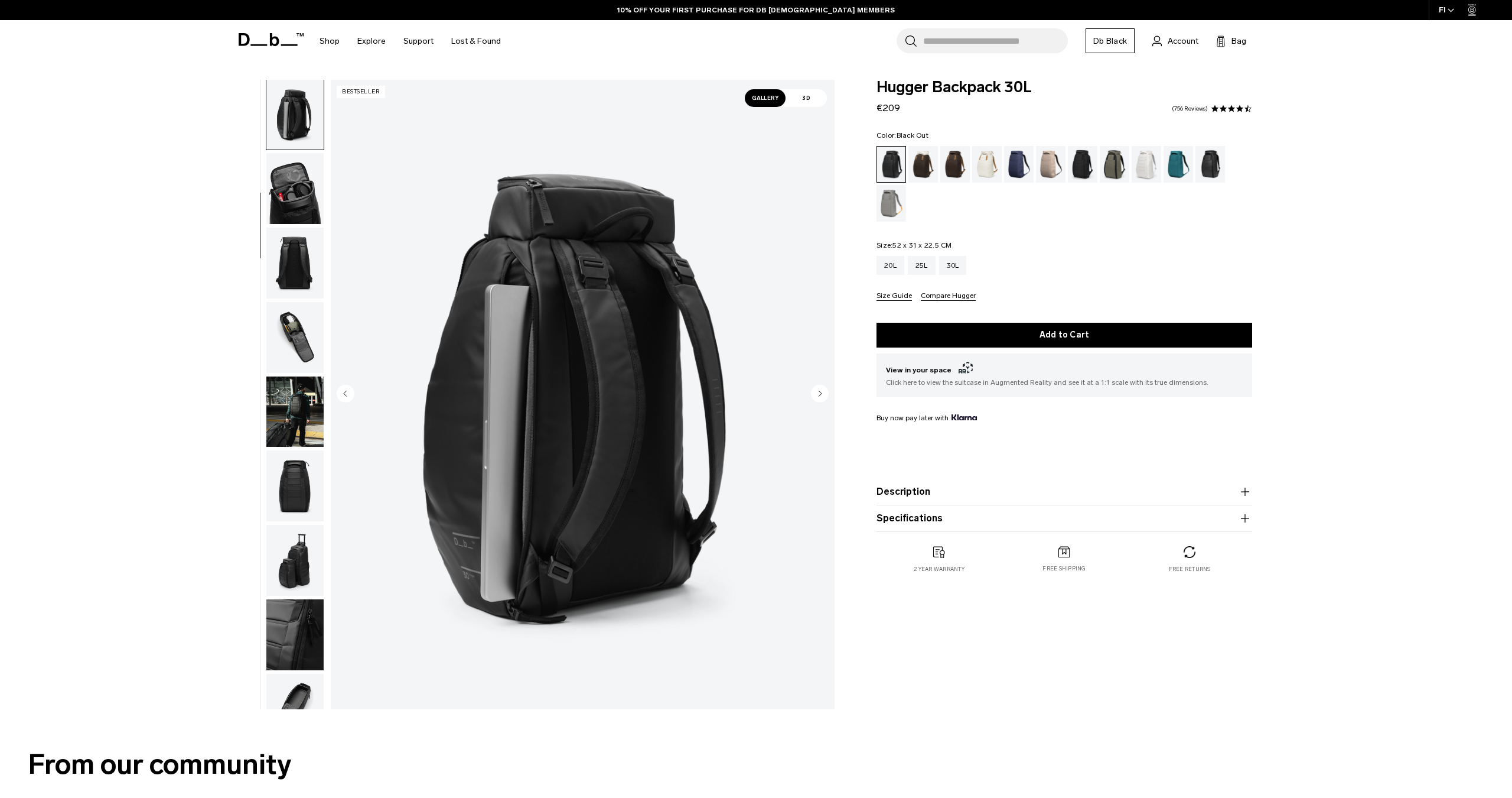
click at [289, 198] on img "button" at bounding box center [295, 188] width 57 height 71
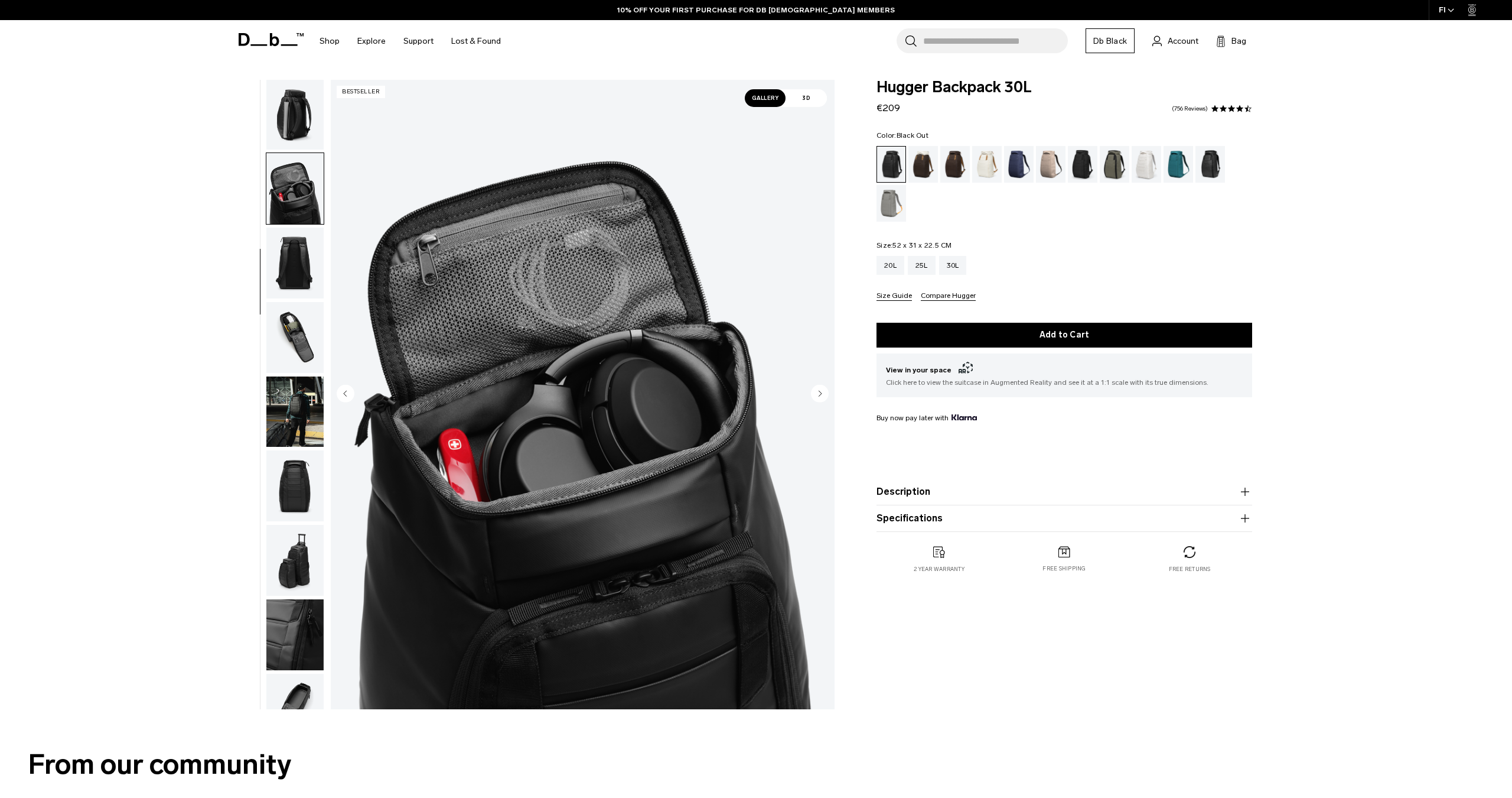
scroll to position [195, 0]
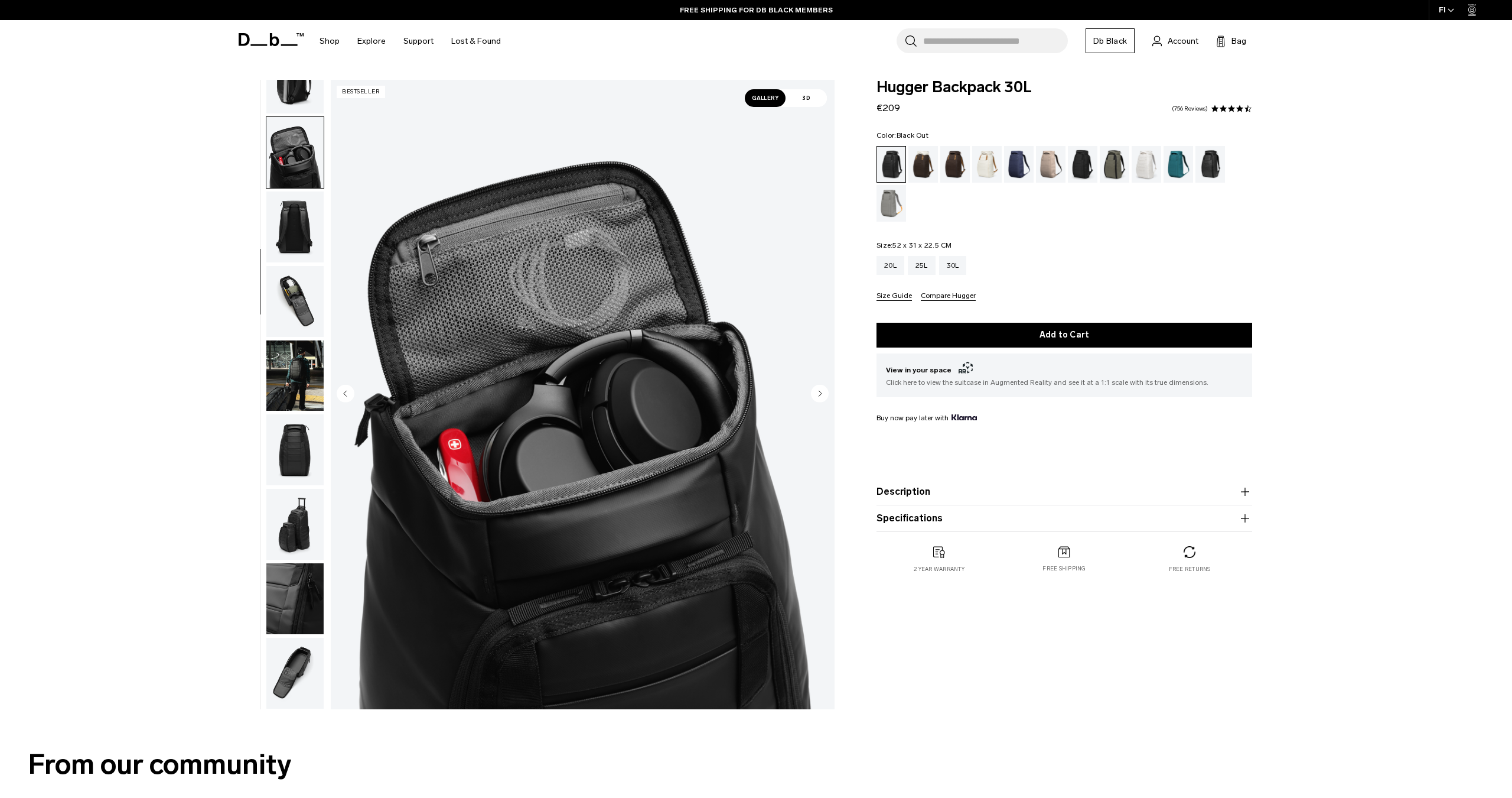
click at [288, 224] on img "button" at bounding box center [295, 226] width 57 height 71
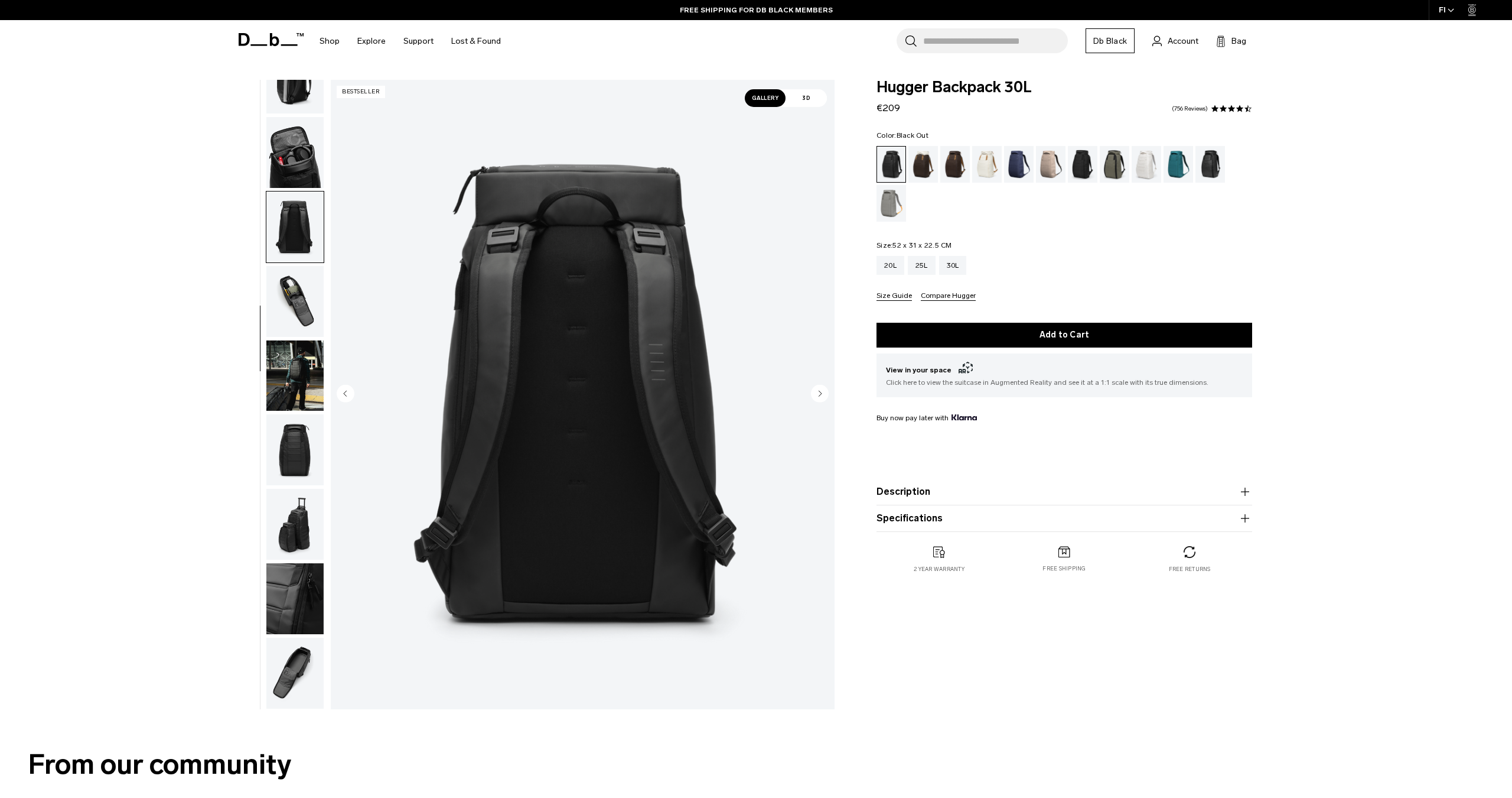
click at [294, 275] on img "button" at bounding box center [295, 301] width 57 height 71
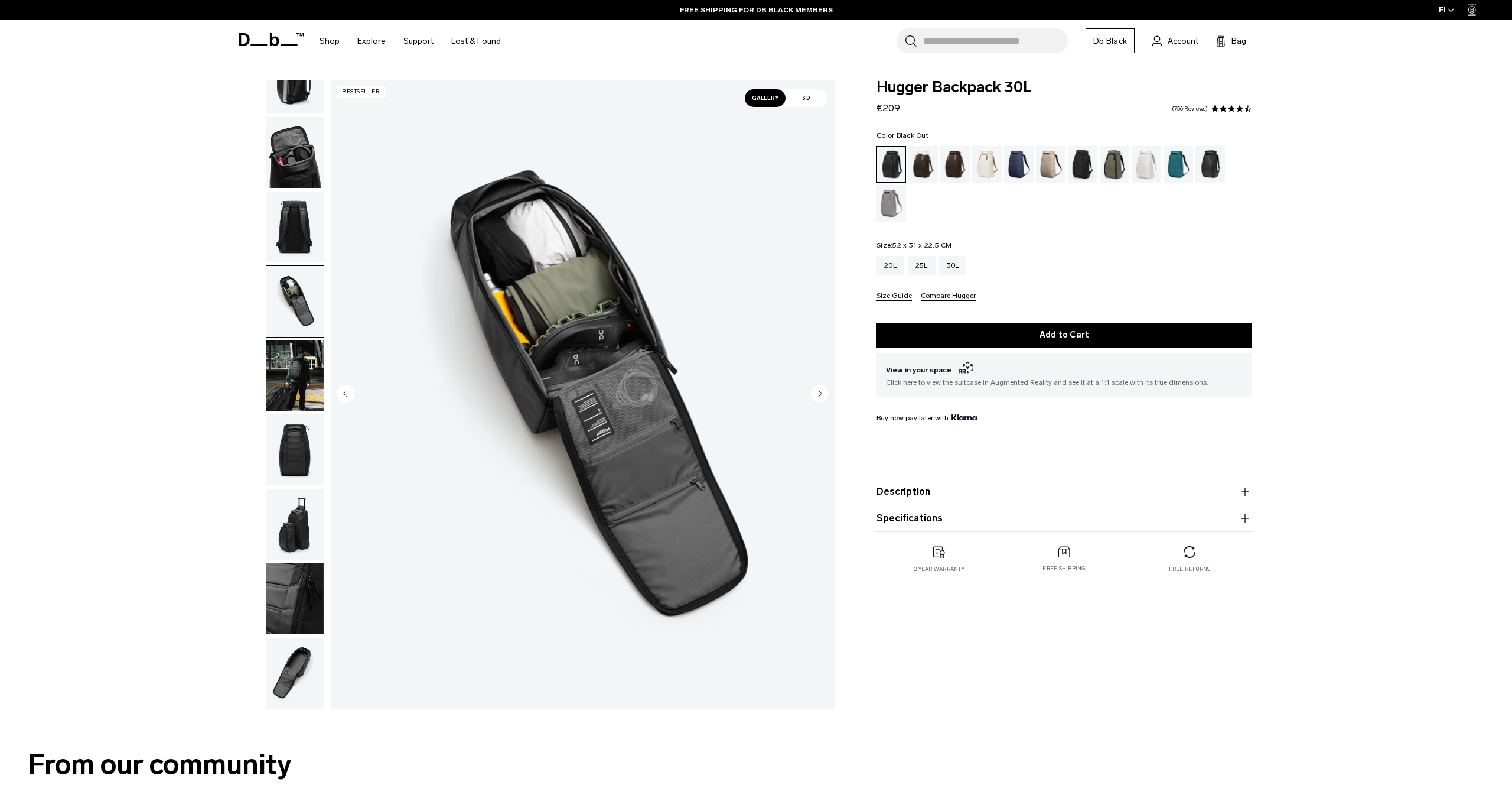
click at [300, 382] on img "button" at bounding box center [295, 375] width 57 height 71
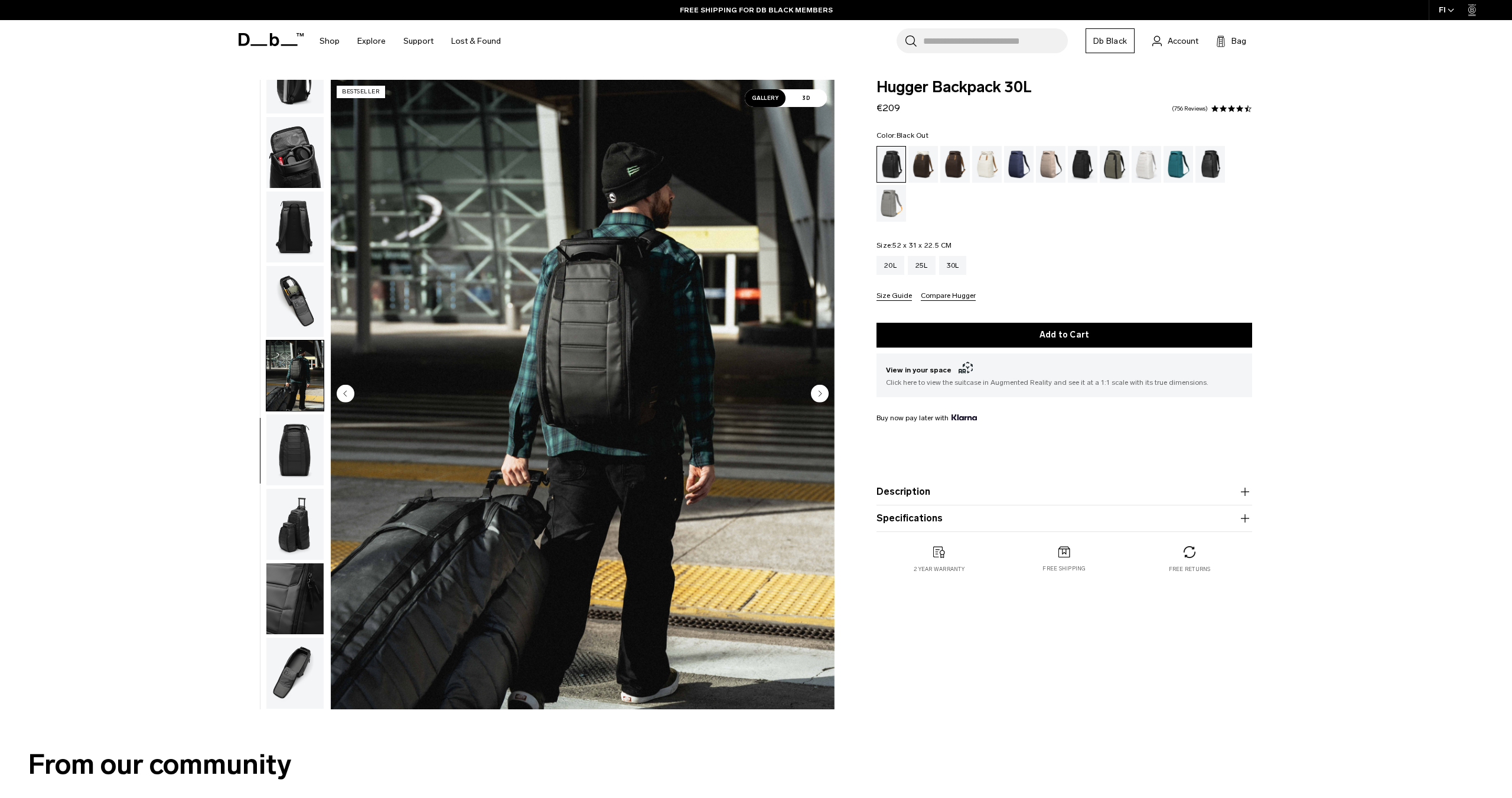
click at [297, 303] on img "button" at bounding box center [295, 301] width 57 height 71
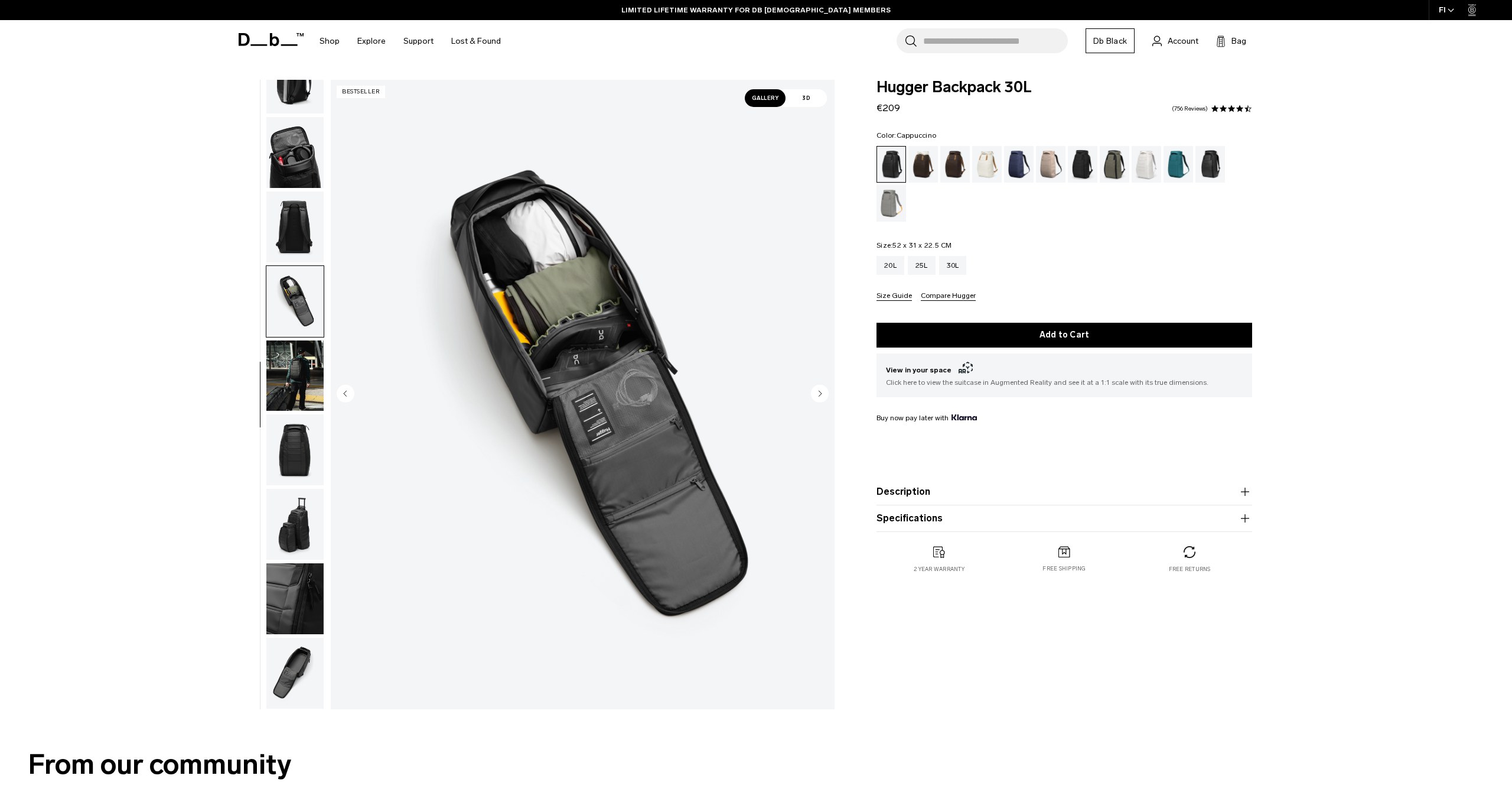
click at [918, 164] on div "Cappuccino" at bounding box center [923, 164] width 30 height 37
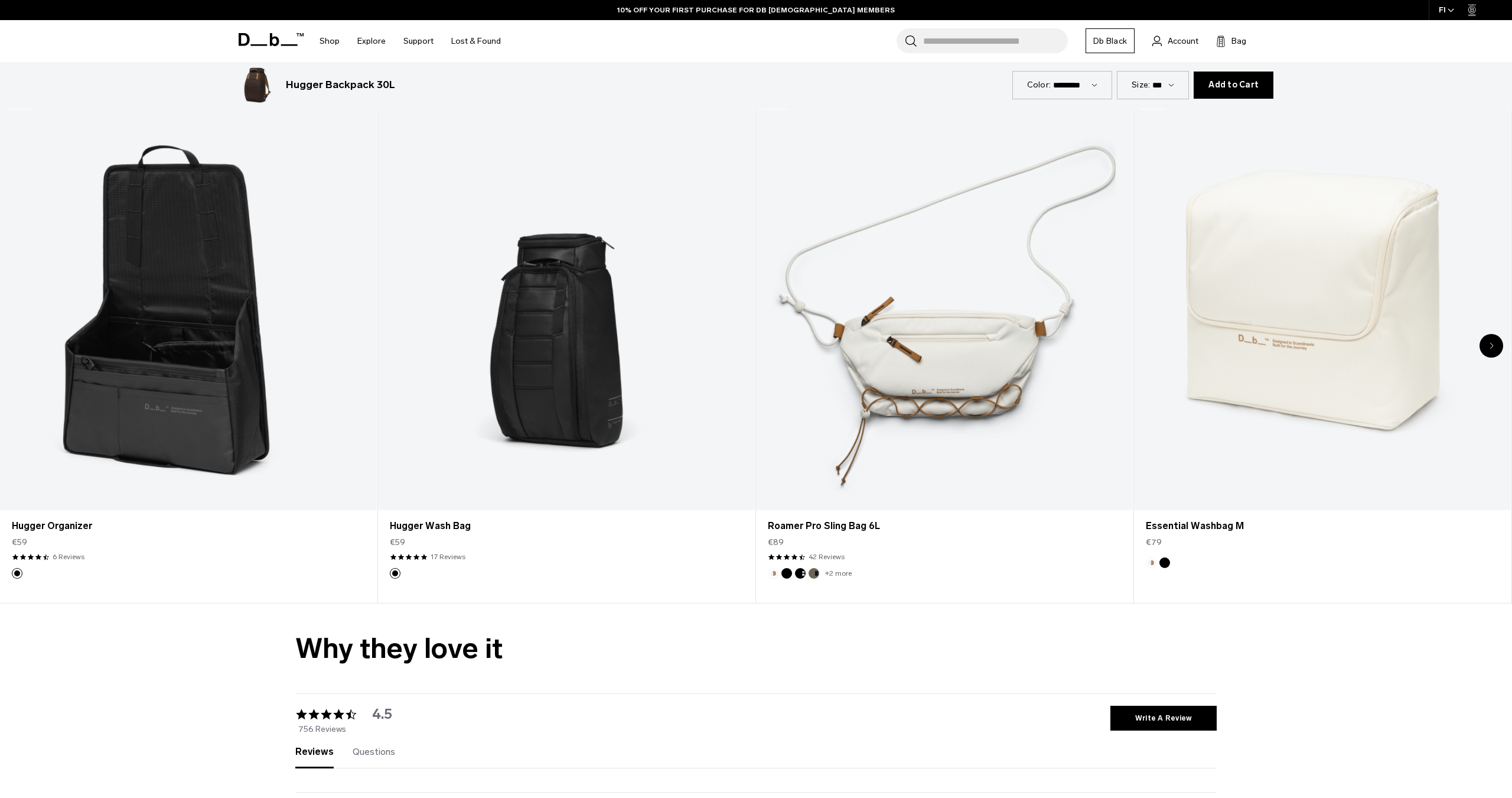
scroll to position [4164, 0]
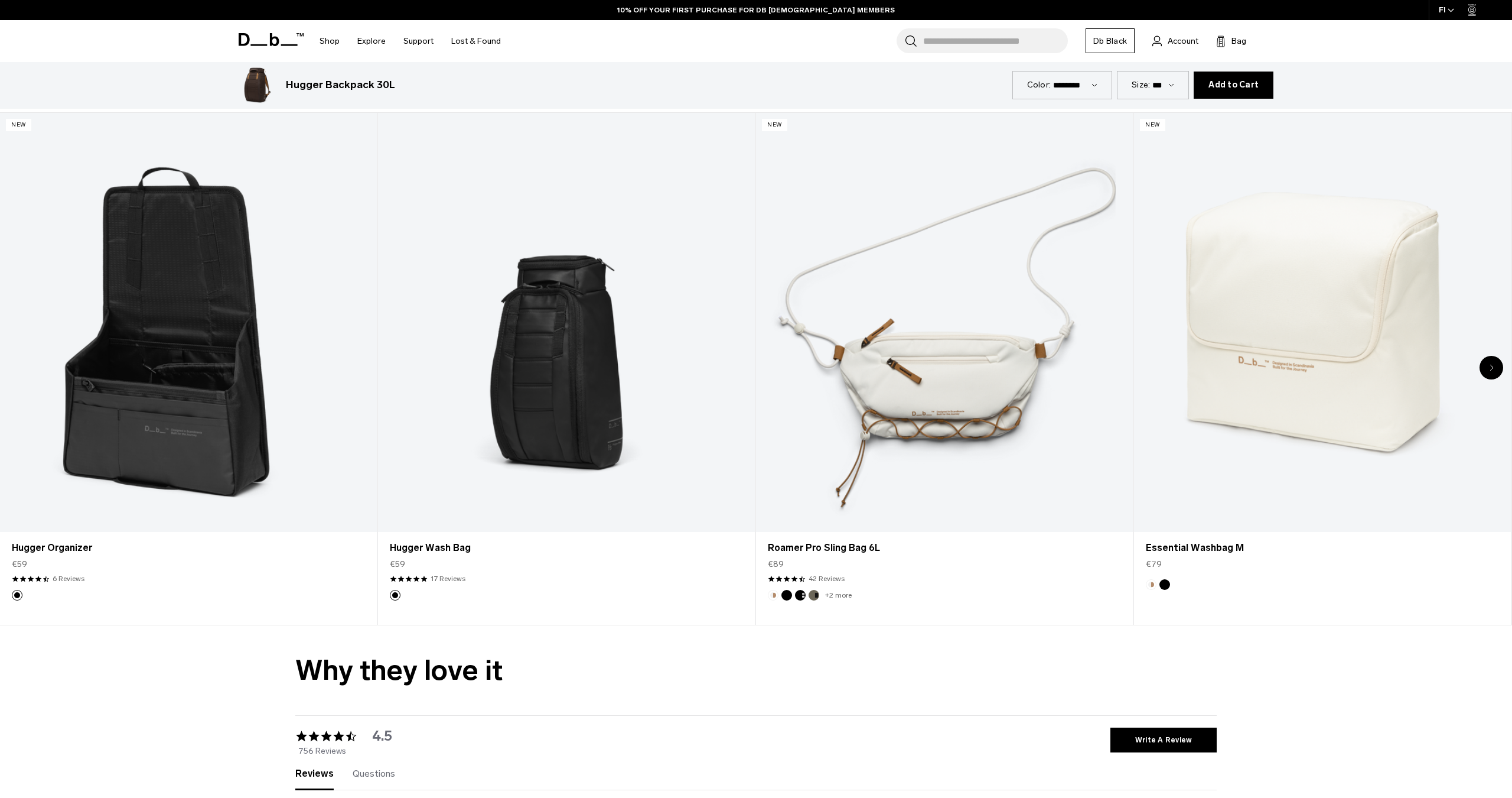
click at [1494, 367] on div "Next slide" at bounding box center [1492, 368] width 23 height 23
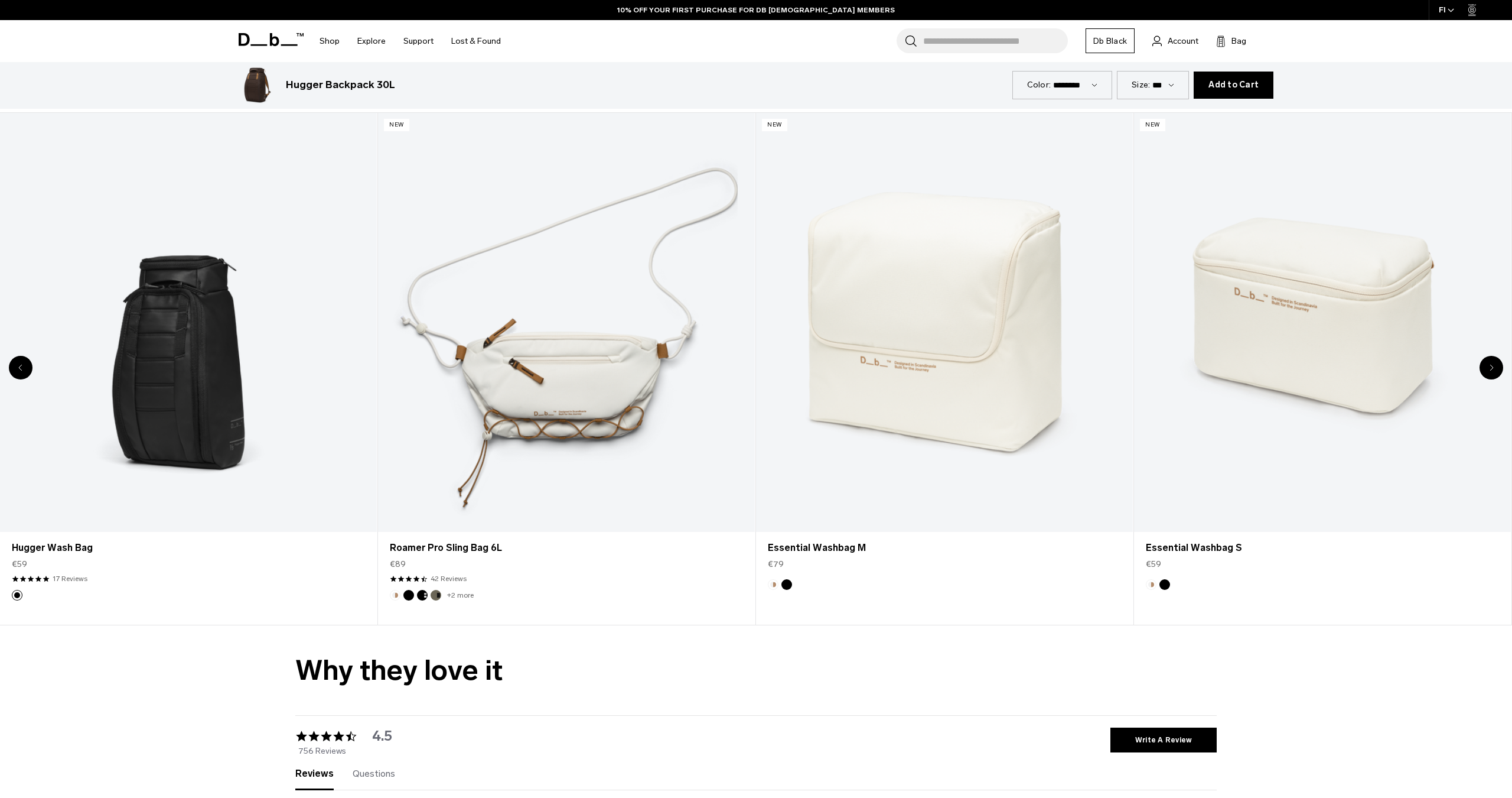
click at [1495, 367] on div "Next slide" at bounding box center [1492, 368] width 23 height 23
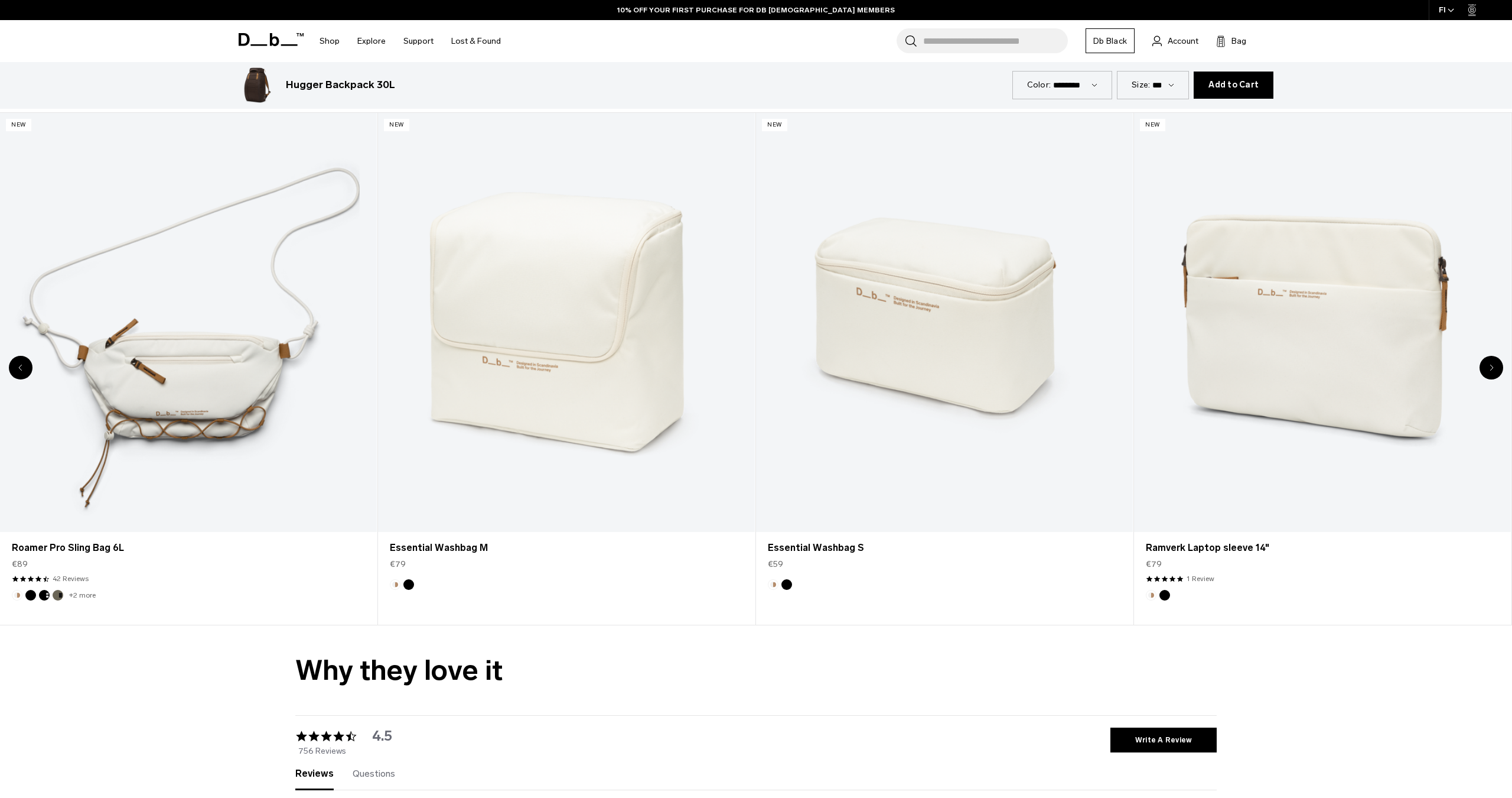
click at [1495, 367] on div "Next slide" at bounding box center [1492, 368] width 23 height 23
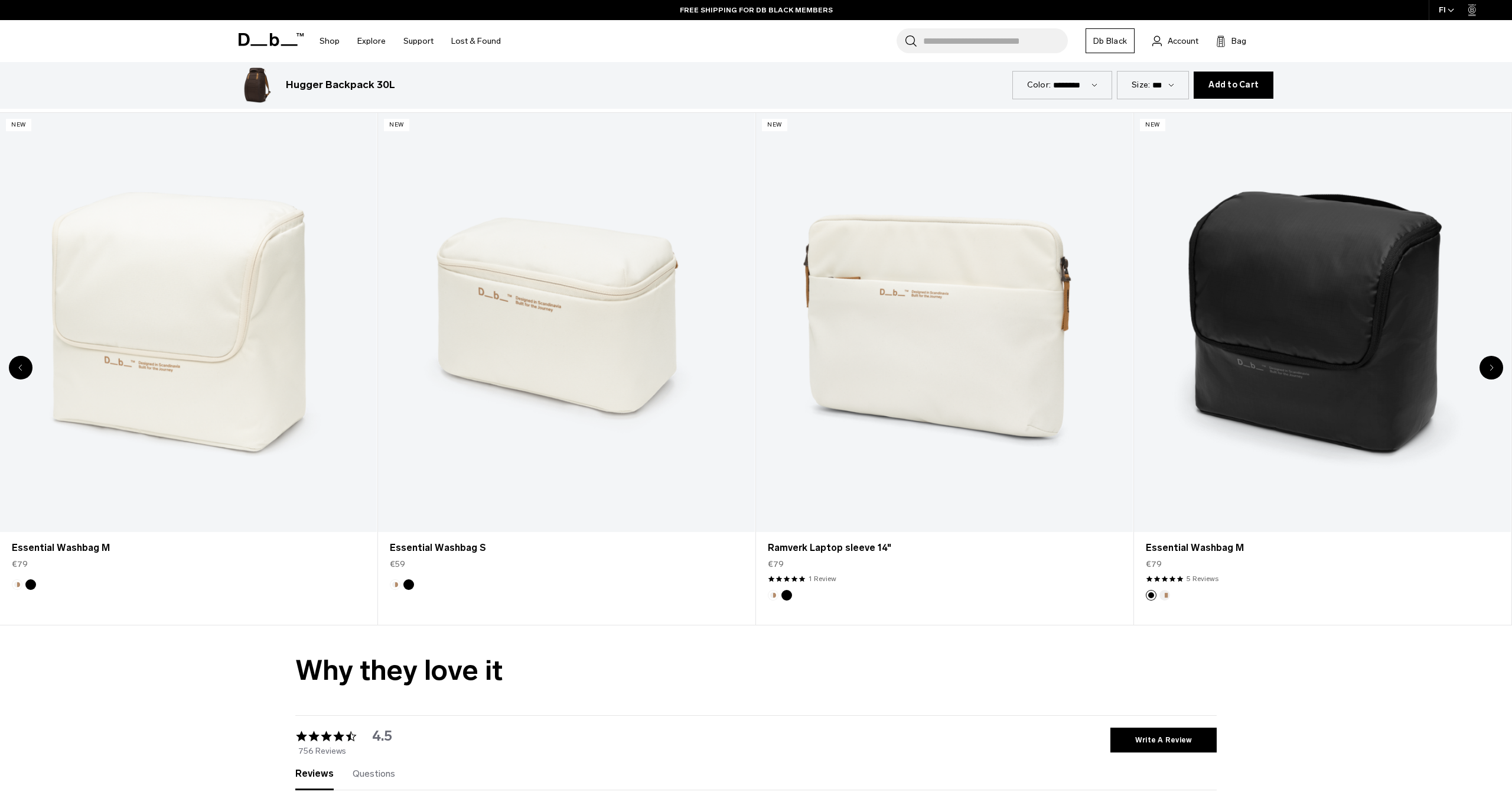
click at [1493, 366] on icon "Next slide" at bounding box center [1492, 368] width 3 height 5
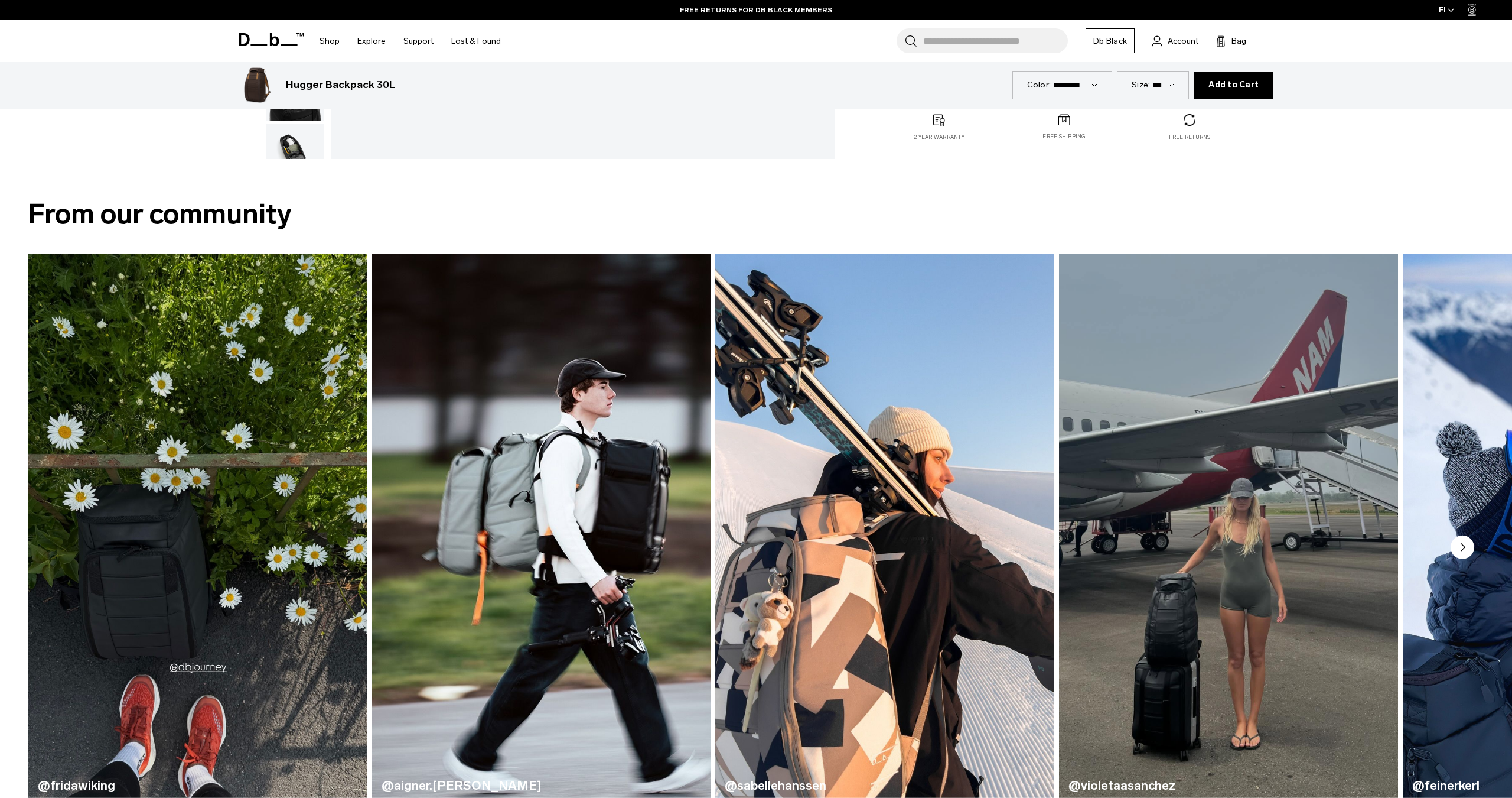
scroll to position [549, 0]
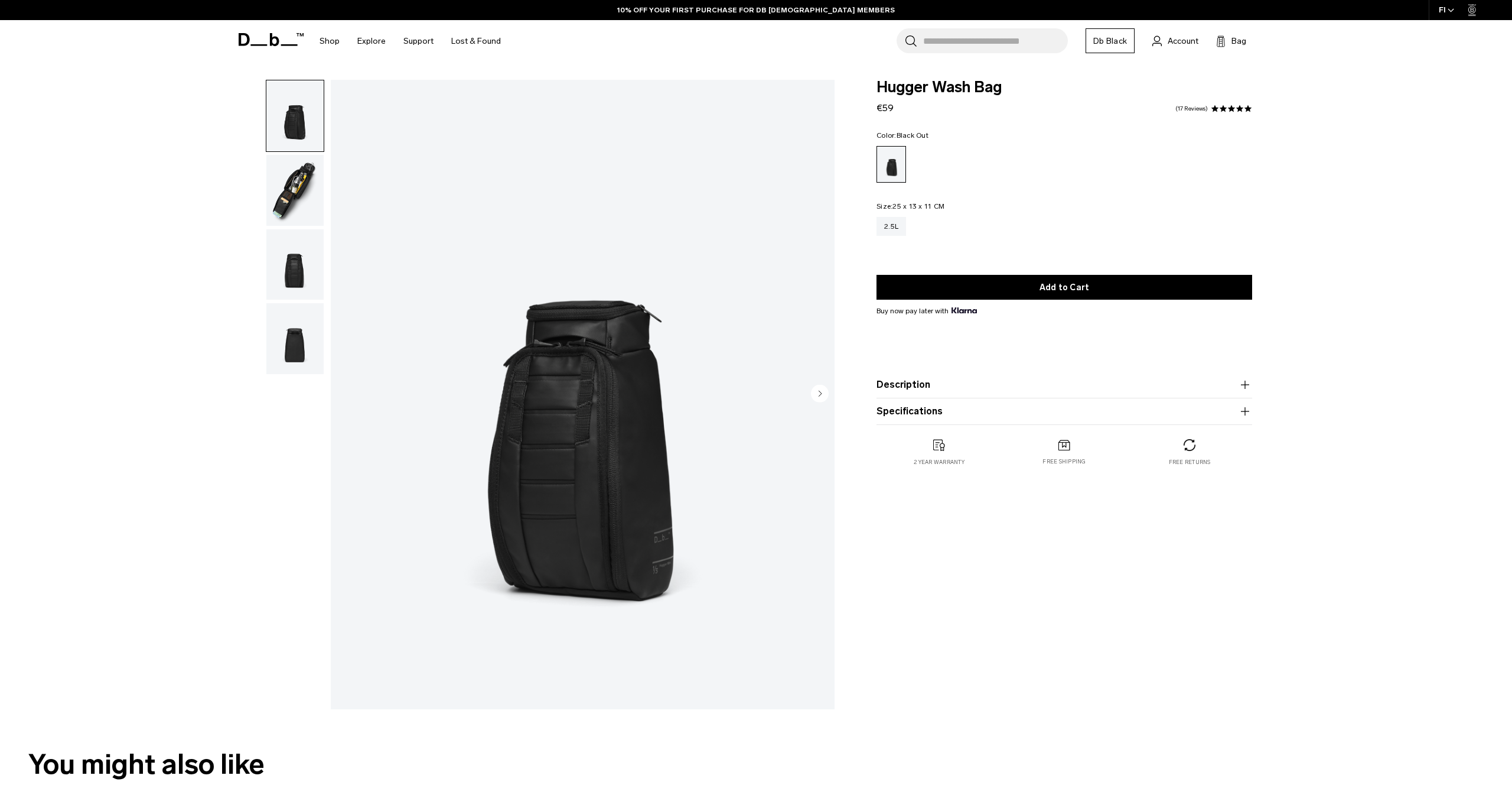
click at [291, 201] on img "button" at bounding box center [295, 190] width 57 height 71
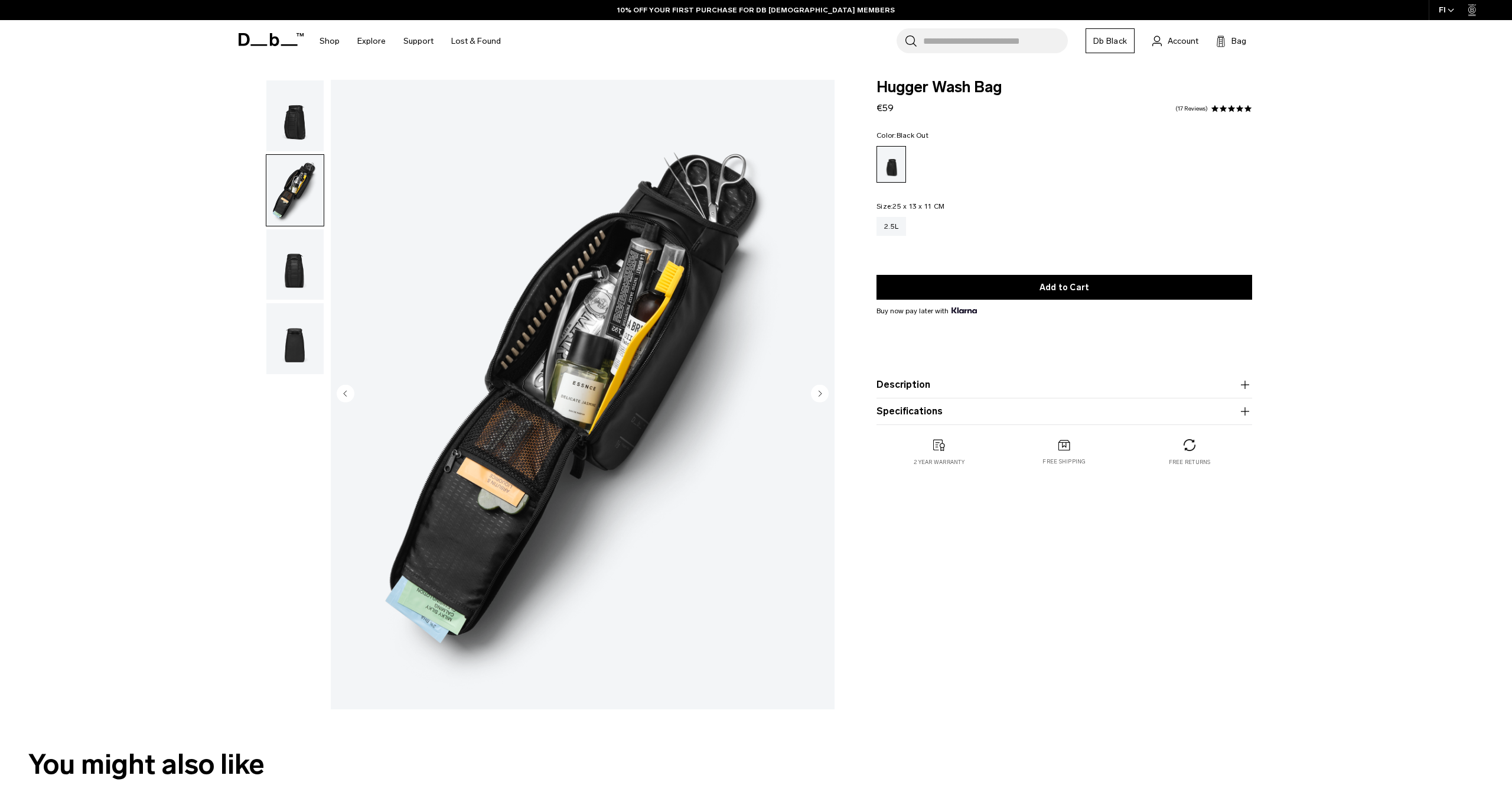
click at [299, 265] on img "button" at bounding box center [295, 264] width 57 height 71
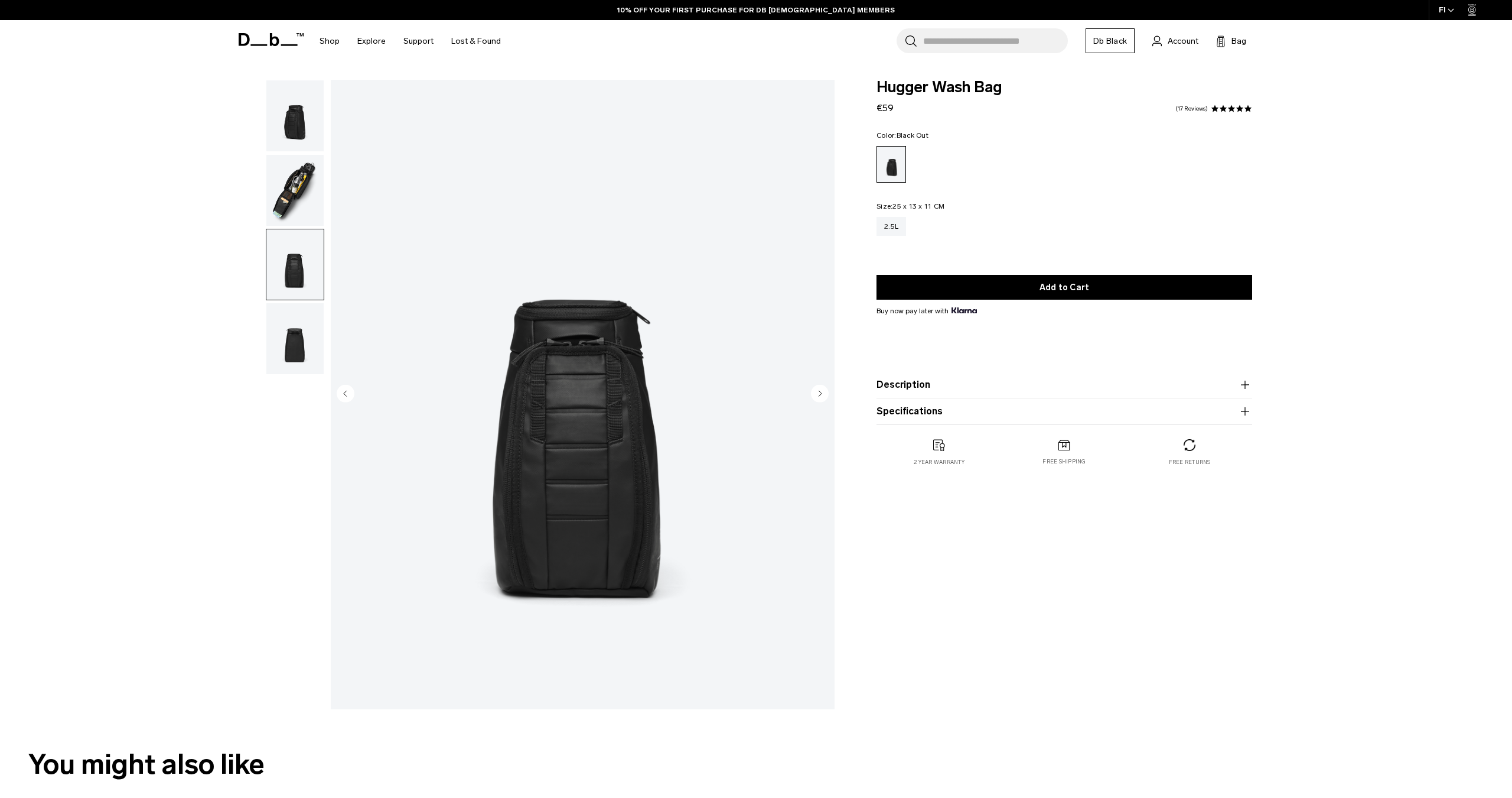
click at [287, 334] on img "button" at bounding box center [295, 338] width 57 height 71
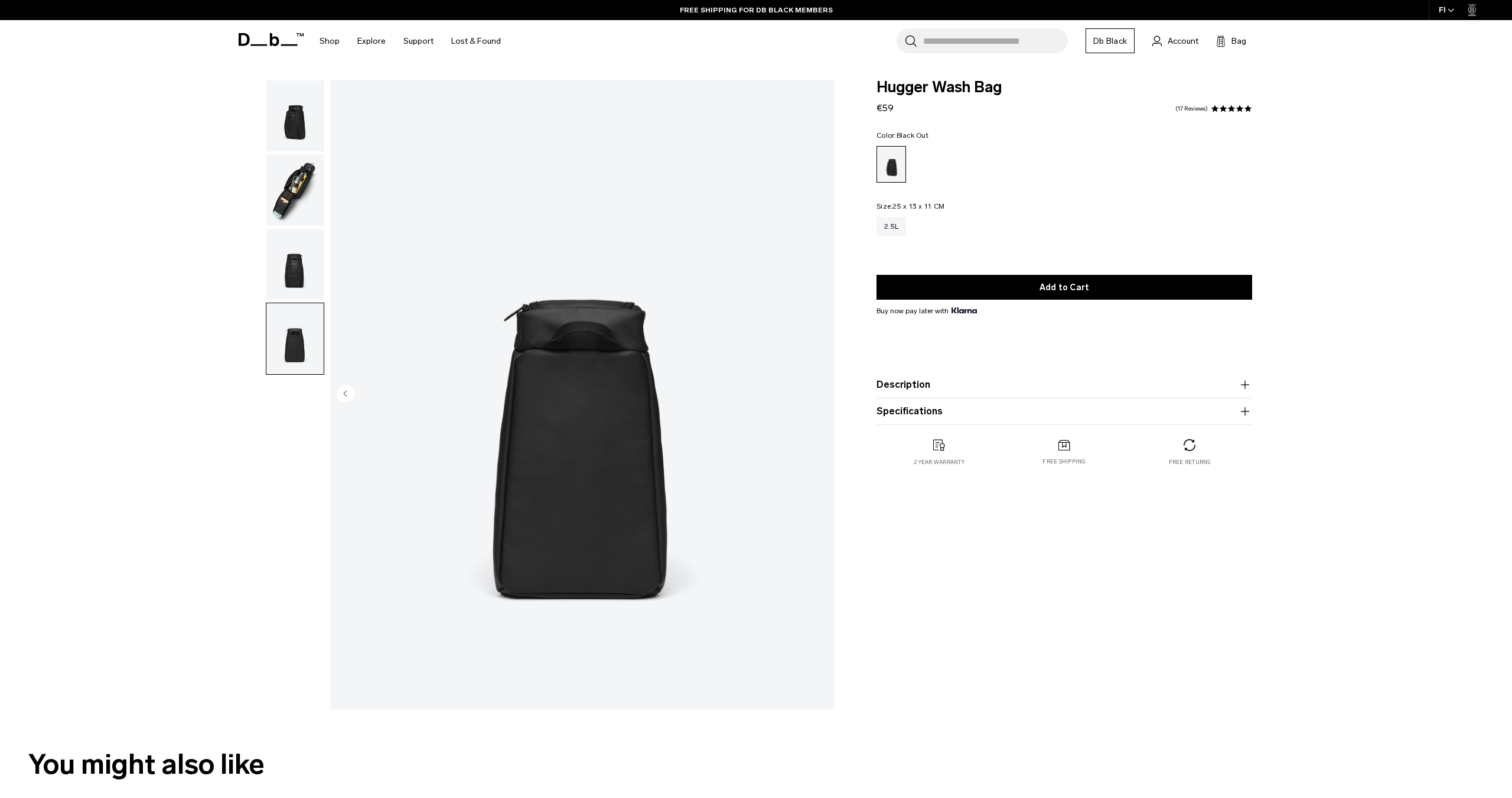
click at [296, 277] on img "button" at bounding box center [295, 264] width 57 height 71
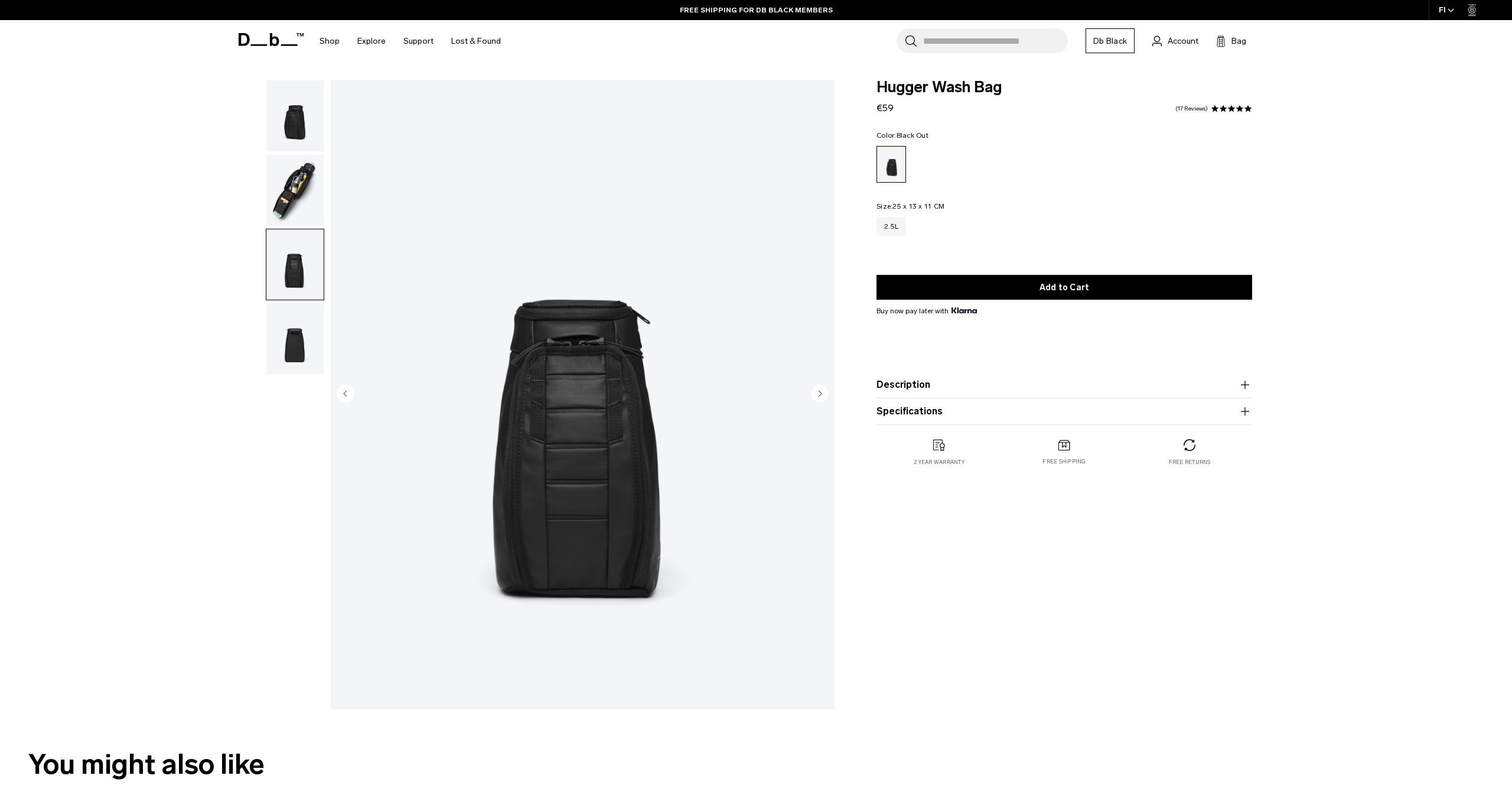
click at [303, 201] on img "button" at bounding box center [295, 190] width 57 height 71
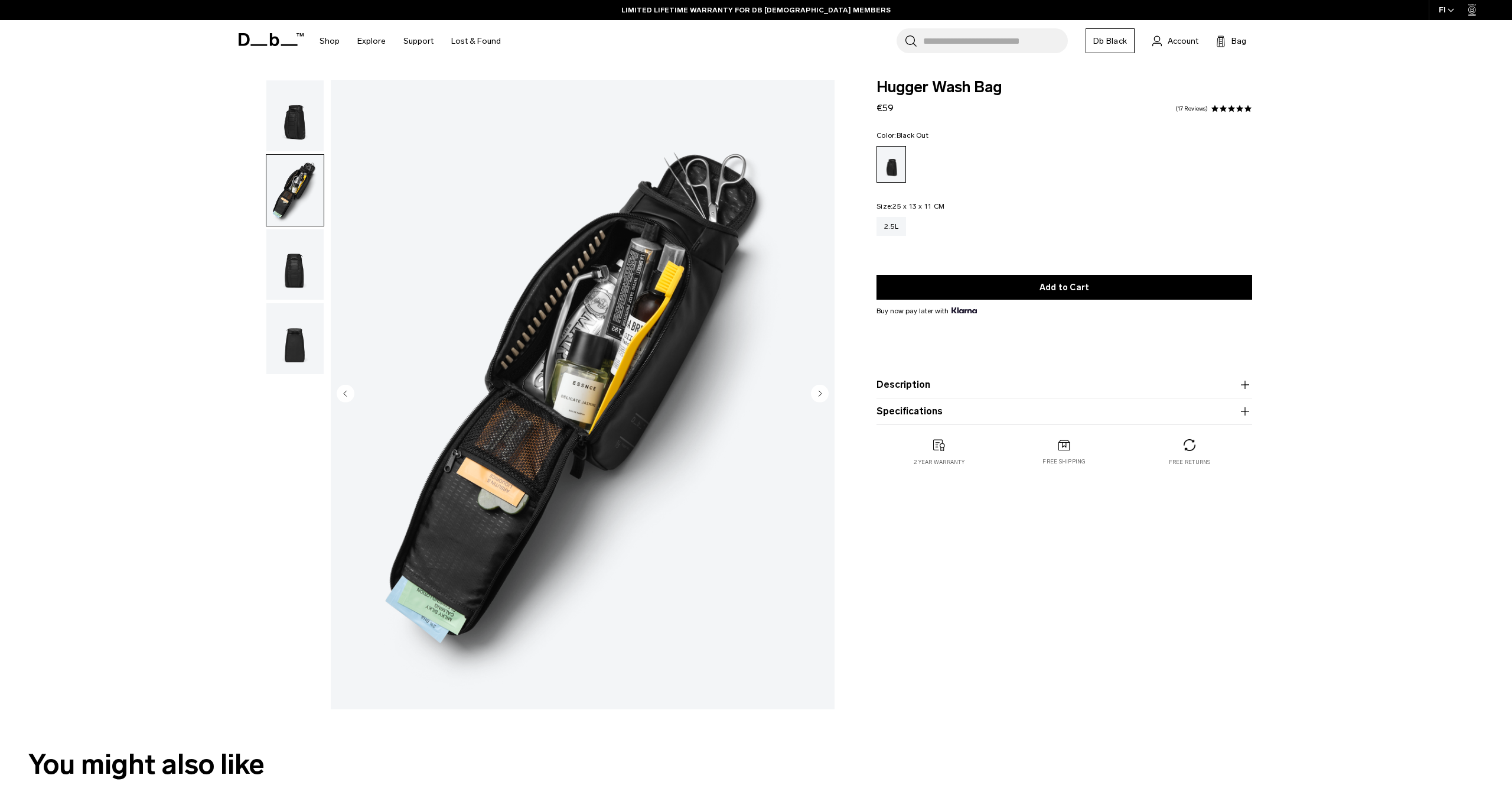
click at [1236, 105] on span at bounding box center [1232, 108] width 9 height 9
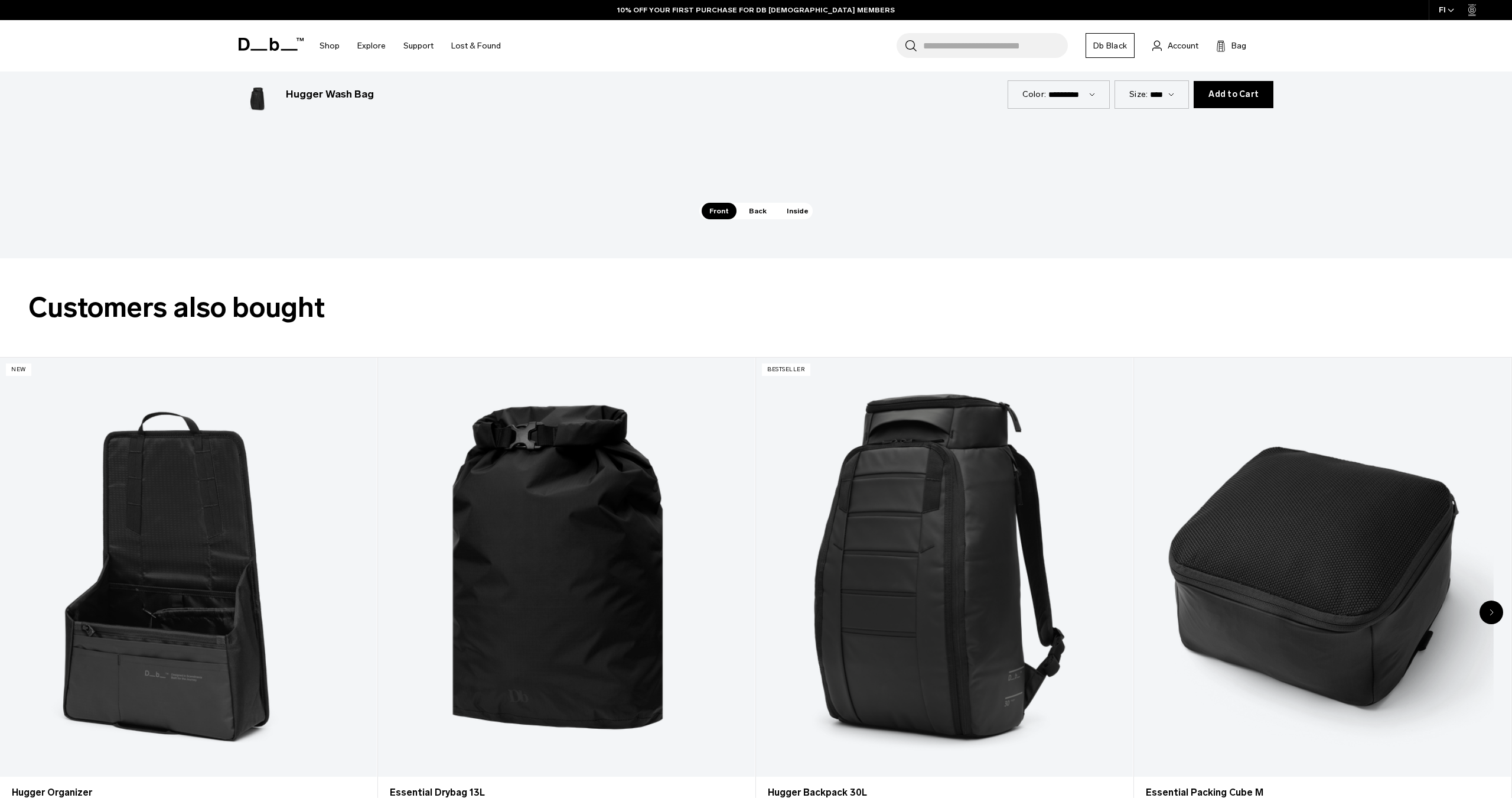
scroll to position [2062, 0]
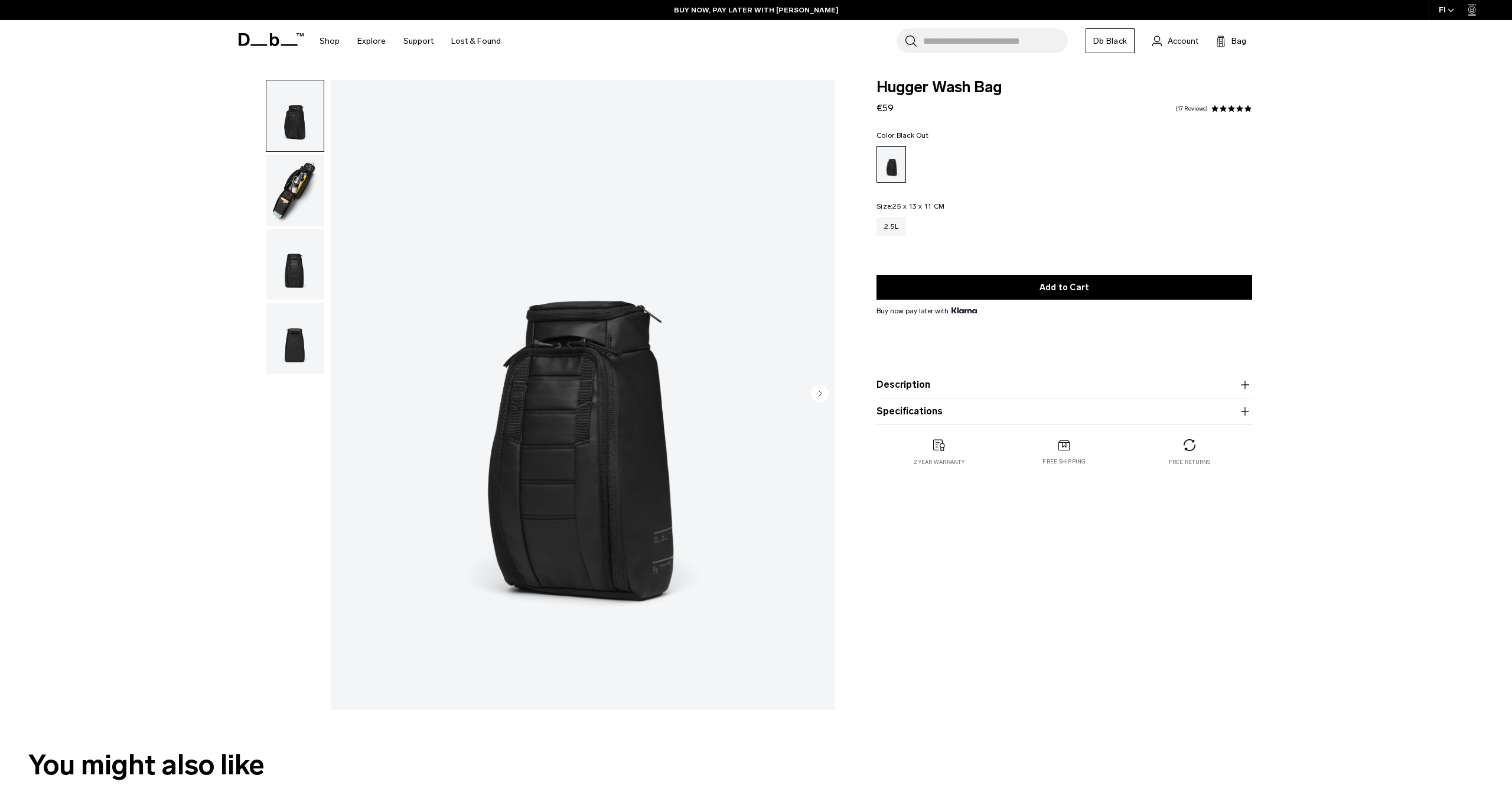
click at [916, 409] on button "Specifications" at bounding box center [1064, 411] width 376 height 15
click at [934, 392] on button "Description" at bounding box center [1064, 384] width 376 height 15
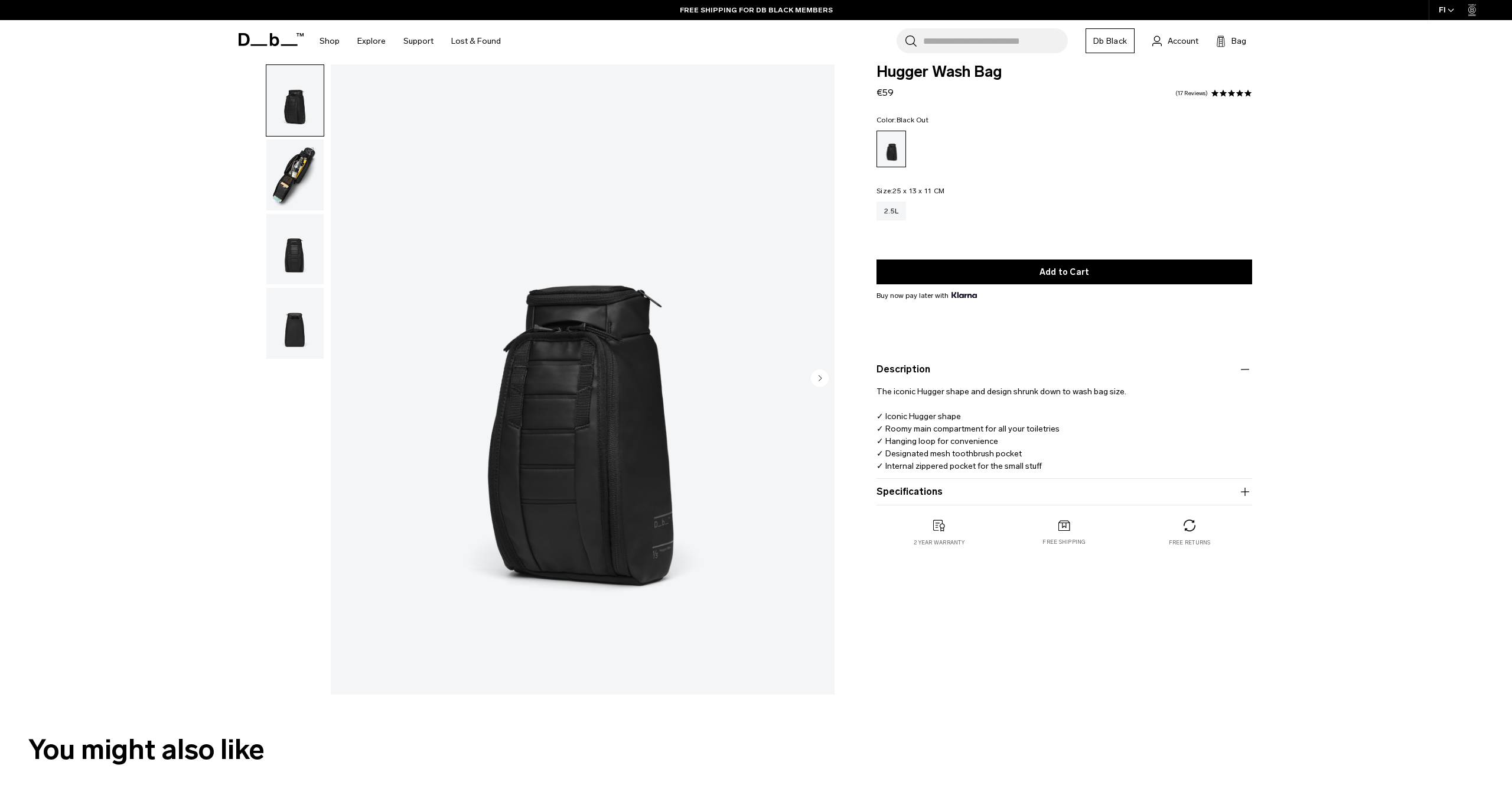
scroll to position [11, 0]
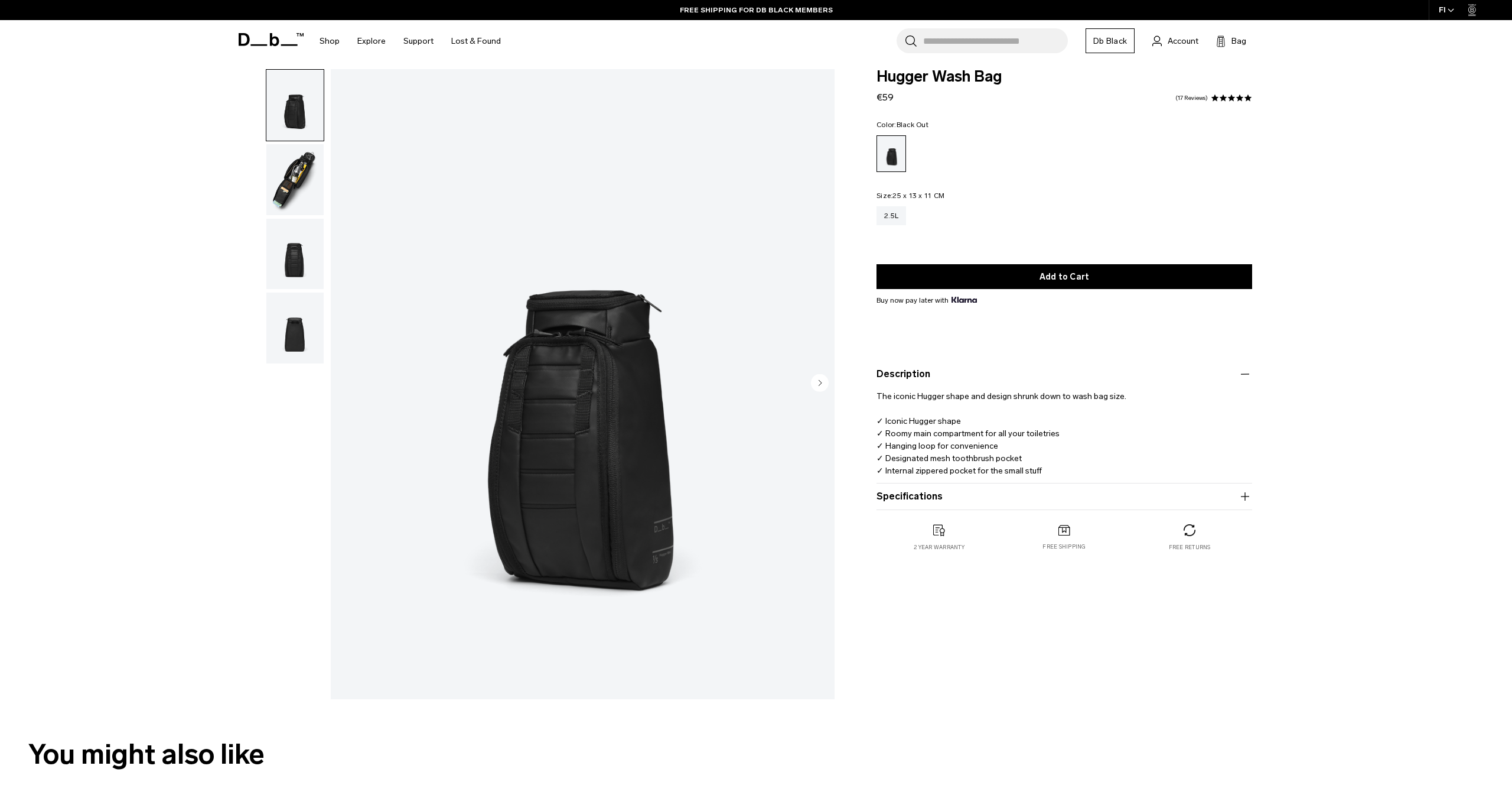
click at [1002, 366] on product-accordion "Description The iconic Hugger shape and design shrunk down to wash bag size. ✓ …" at bounding box center [1064, 422] width 376 height 122
click at [1014, 366] on product-accordion "Description The iconic Hugger shape and design shrunk down to wash bag size. ✓ …" at bounding box center [1064, 422] width 376 height 122
click at [1015, 370] on button "Description" at bounding box center [1064, 373] width 376 height 15
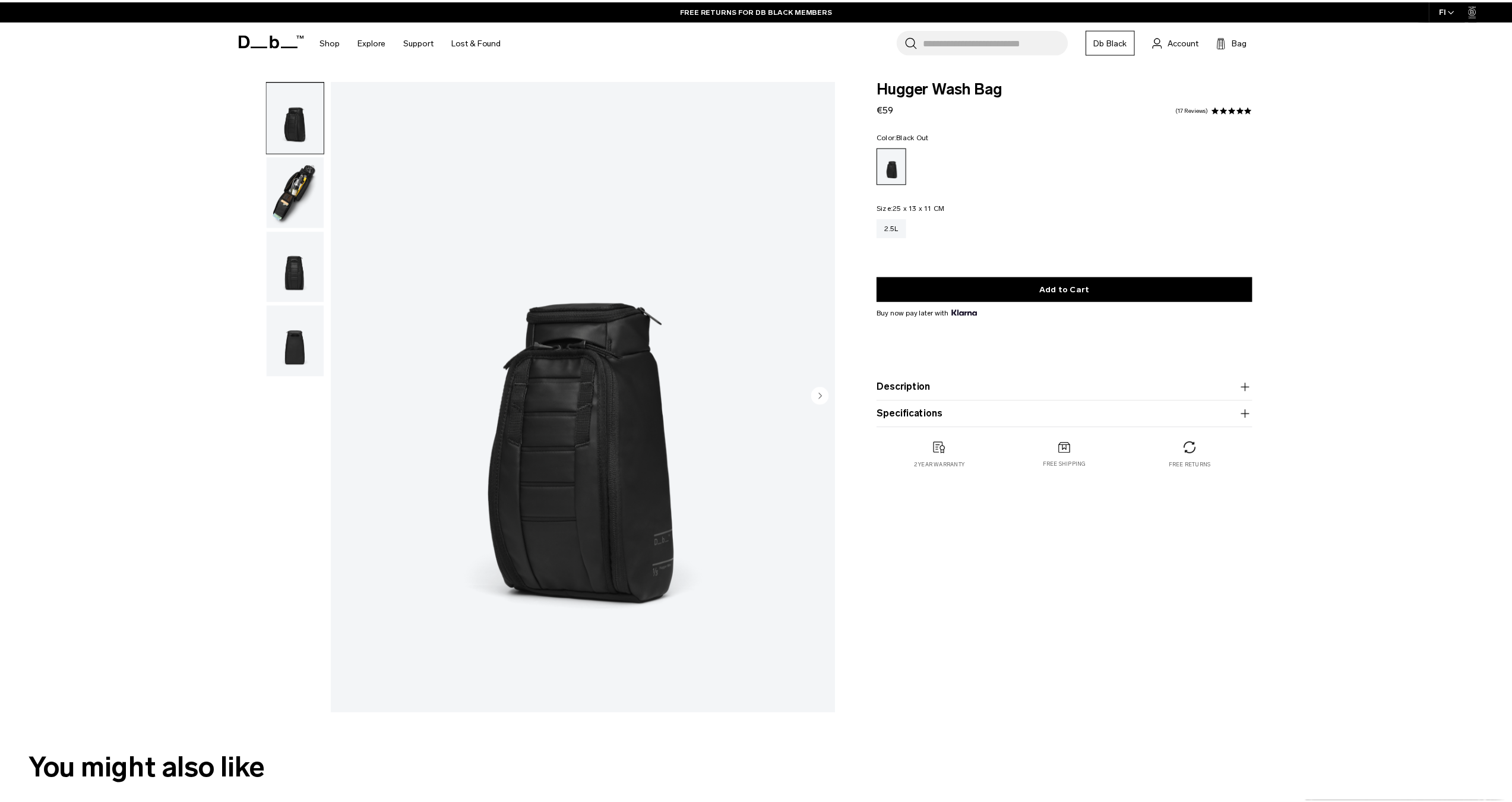
scroll to position [0, 0]
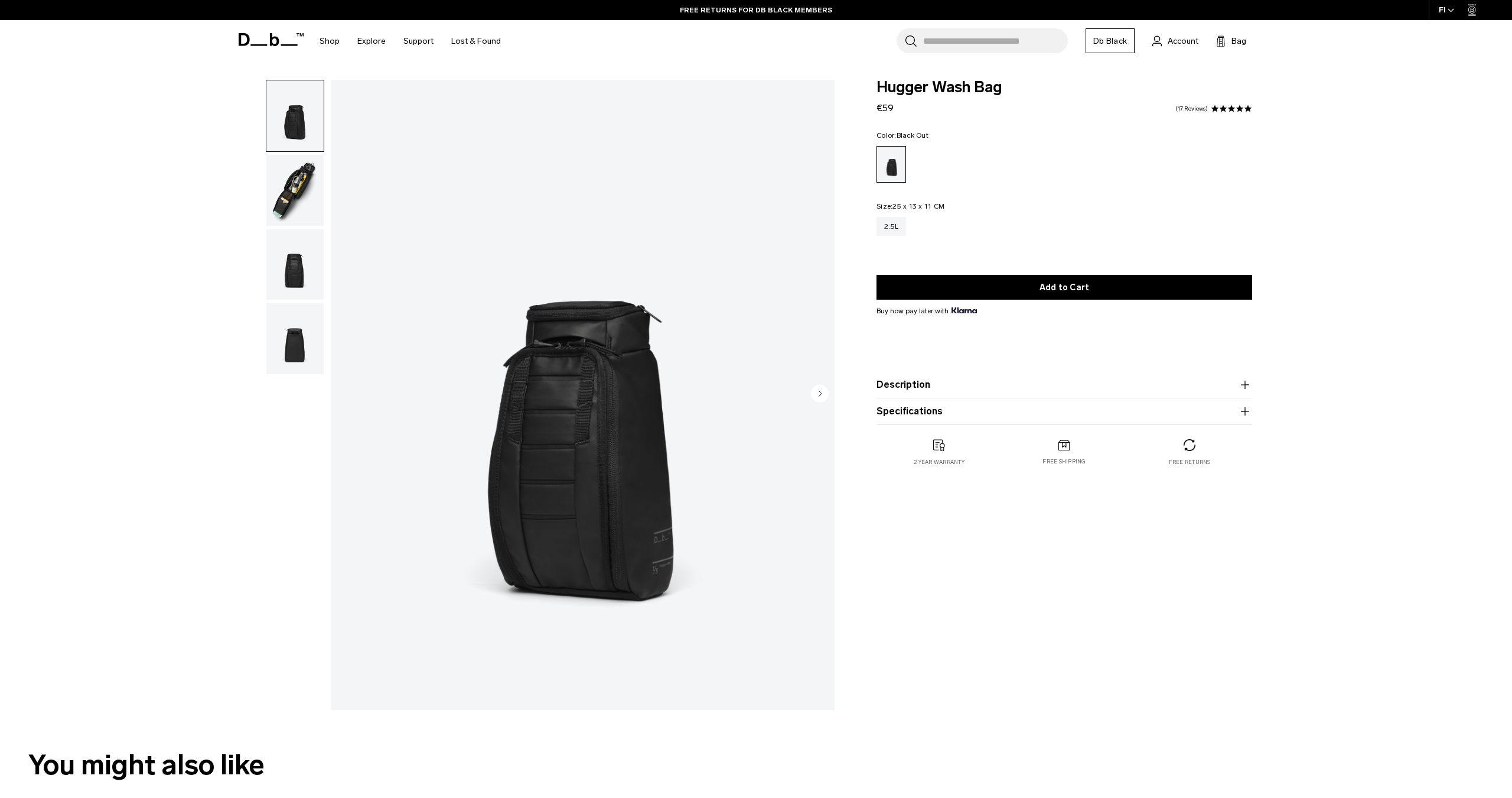
click at [277, 189] on img "button" at bounding box center [295, 190] width 57 height 71
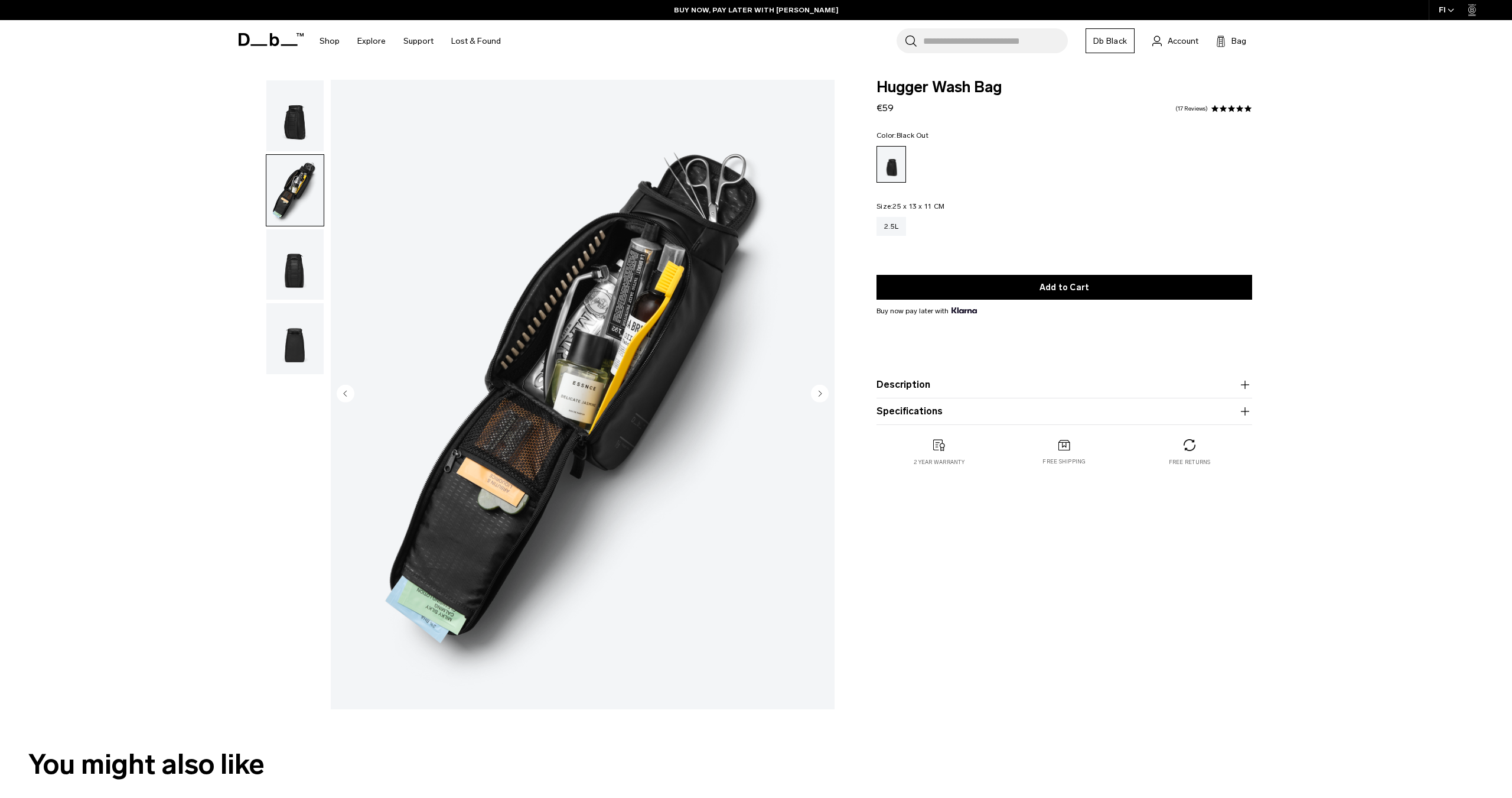
click at [297, 130] on img "button" at bounding box center [295, 115] width 57 height 71
